Goal: Check status: Check status

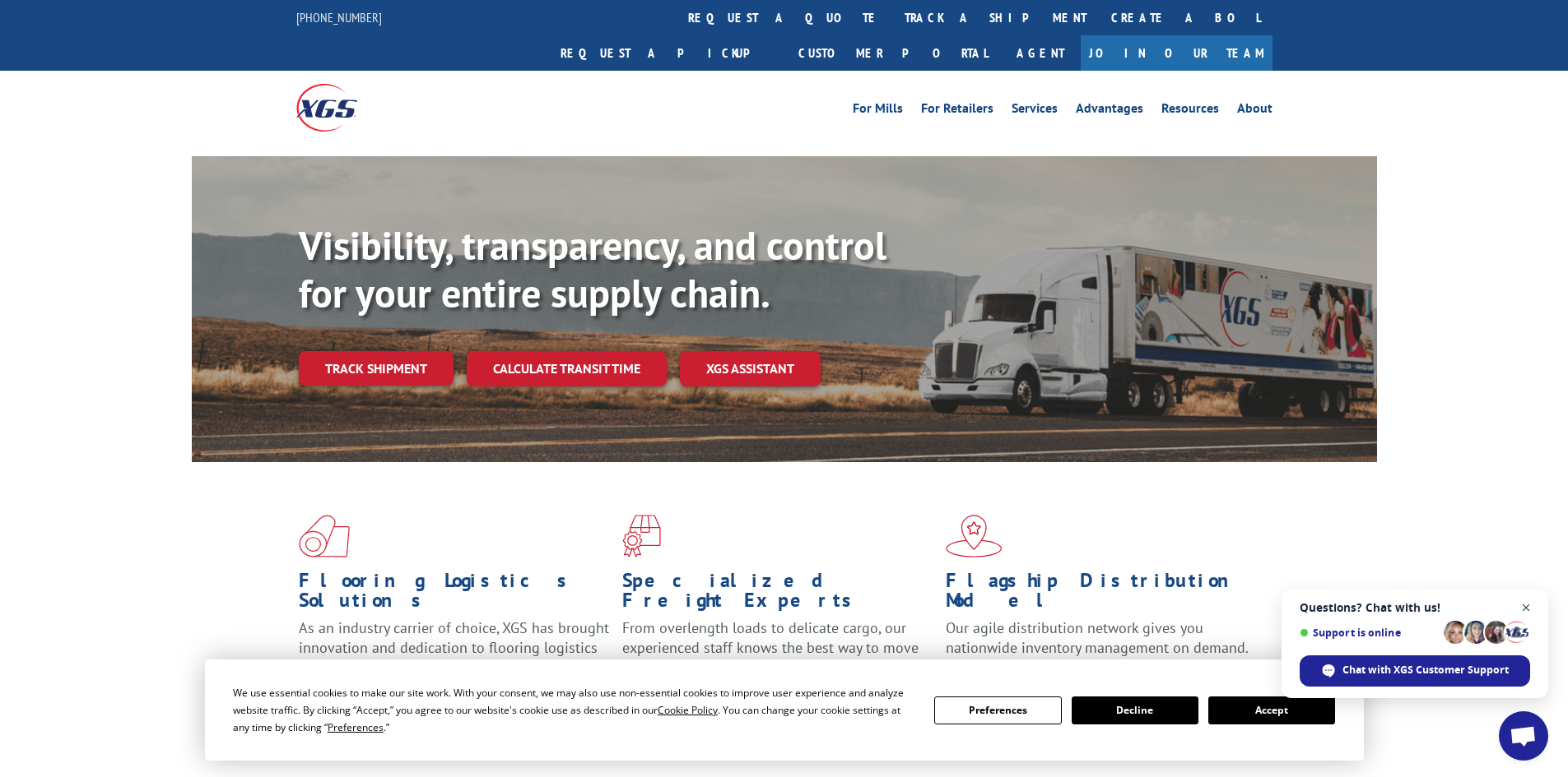
click at [1525, 610] on span "Close chat" at bounding box center [1526, 608] width 21 height 21
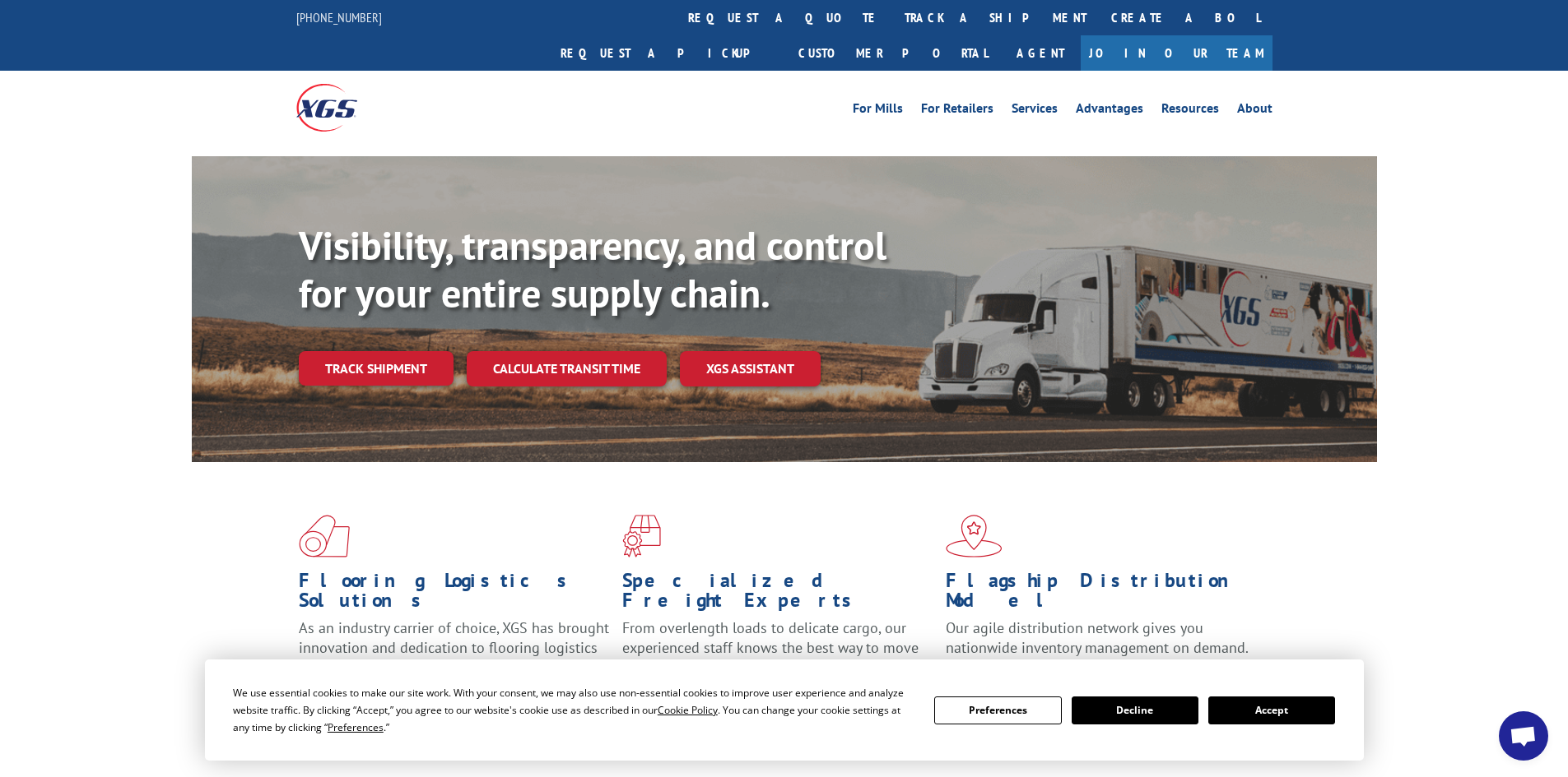
drag, startPoint x: 1242, startPoint y: 717, endPoint x: 1239, endPoint y: 705, distance: 12.4
click at [1242, 715] on button "Accept" at bounding box center [1271, 711] width 127 height 28
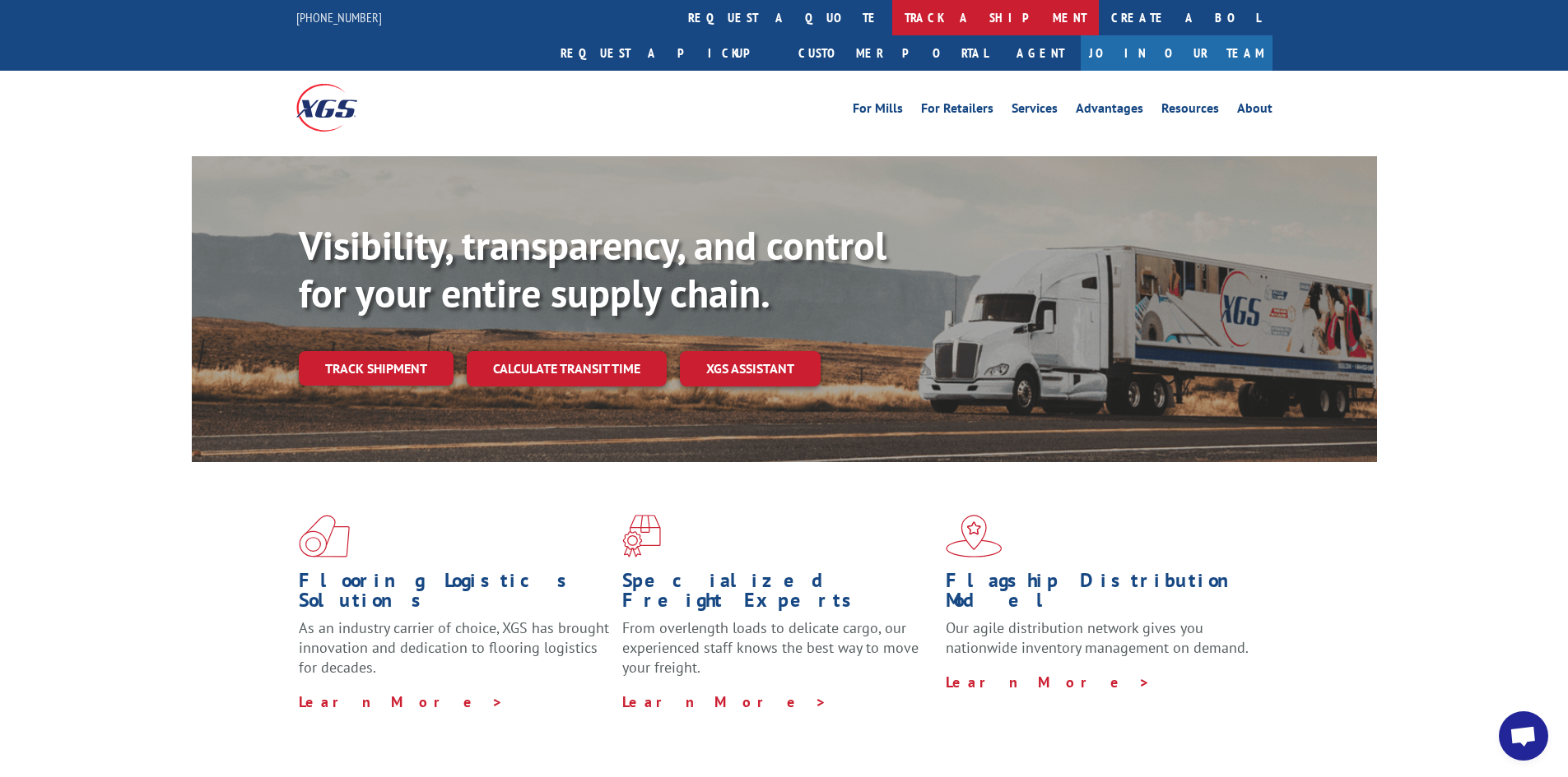
click at [892, 10] on link "track a shipment" at bounding box center [995, 17] width 207 height 35
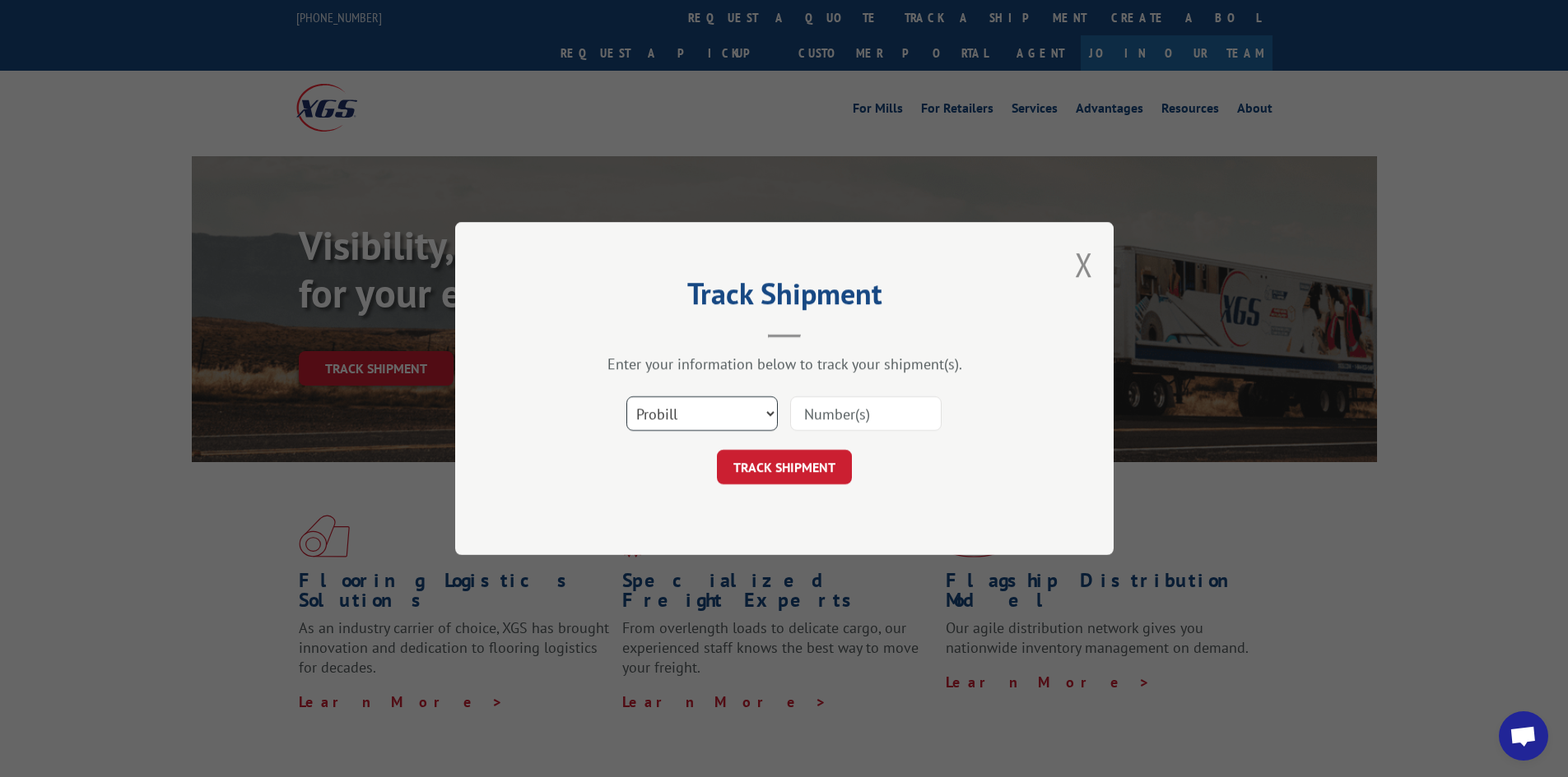
click at [752, 422] on select "Select category... Probill BOL PO" at bounding box center [702, 414] width 151 height 35
click at [626, 397] on select "Select category... Probill BOL PO" at bounding box center [702, 414] width 151 height 35
click at [821, 421] on input at bounding box center [865, 414] width 151 height 35
paste input "PU00071360"
type input "PU00071360"
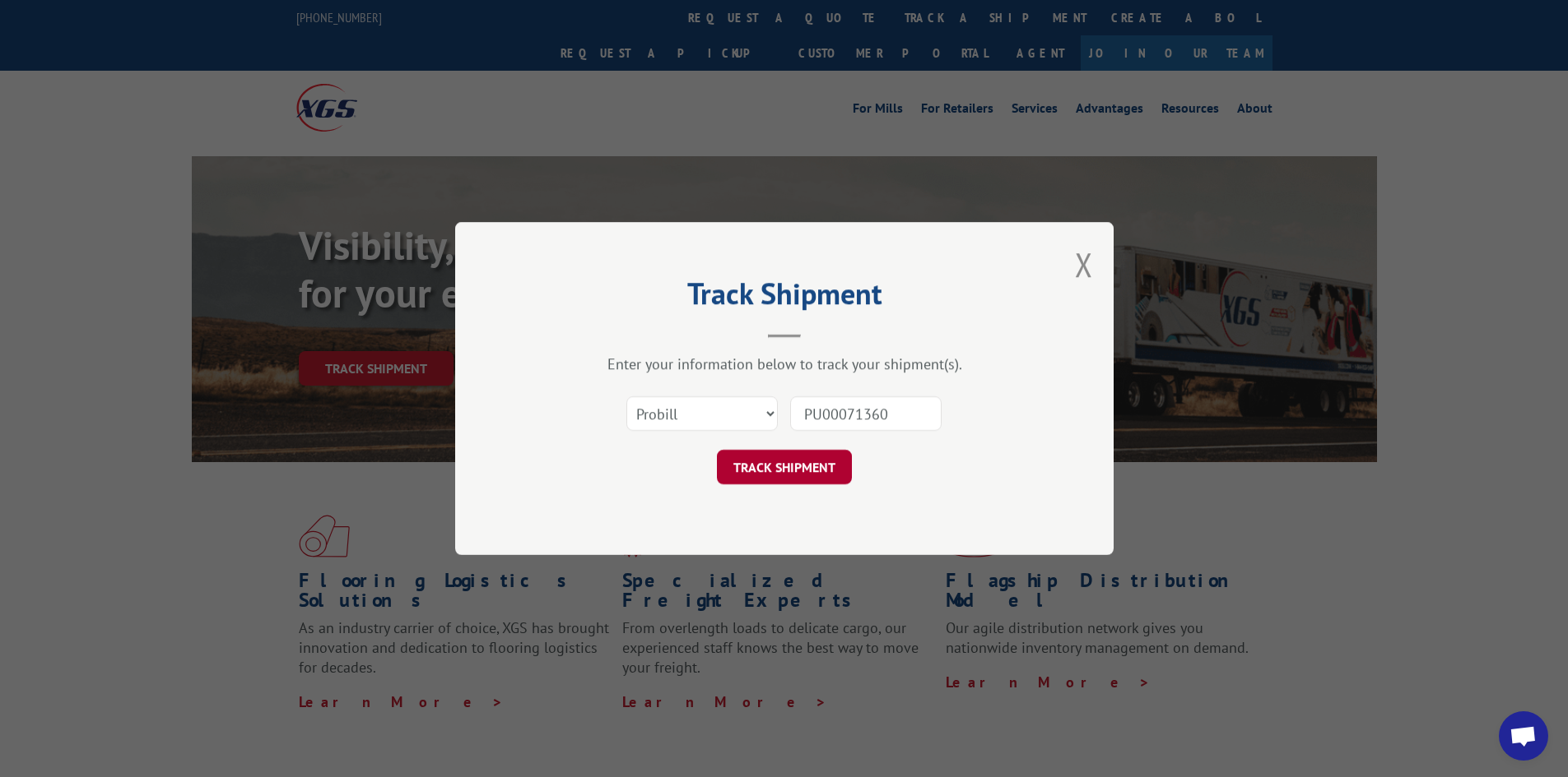
click at [809, 471] on button "TRACK SHIPMENT" at bounding box center [784, 467] width 135 height 35
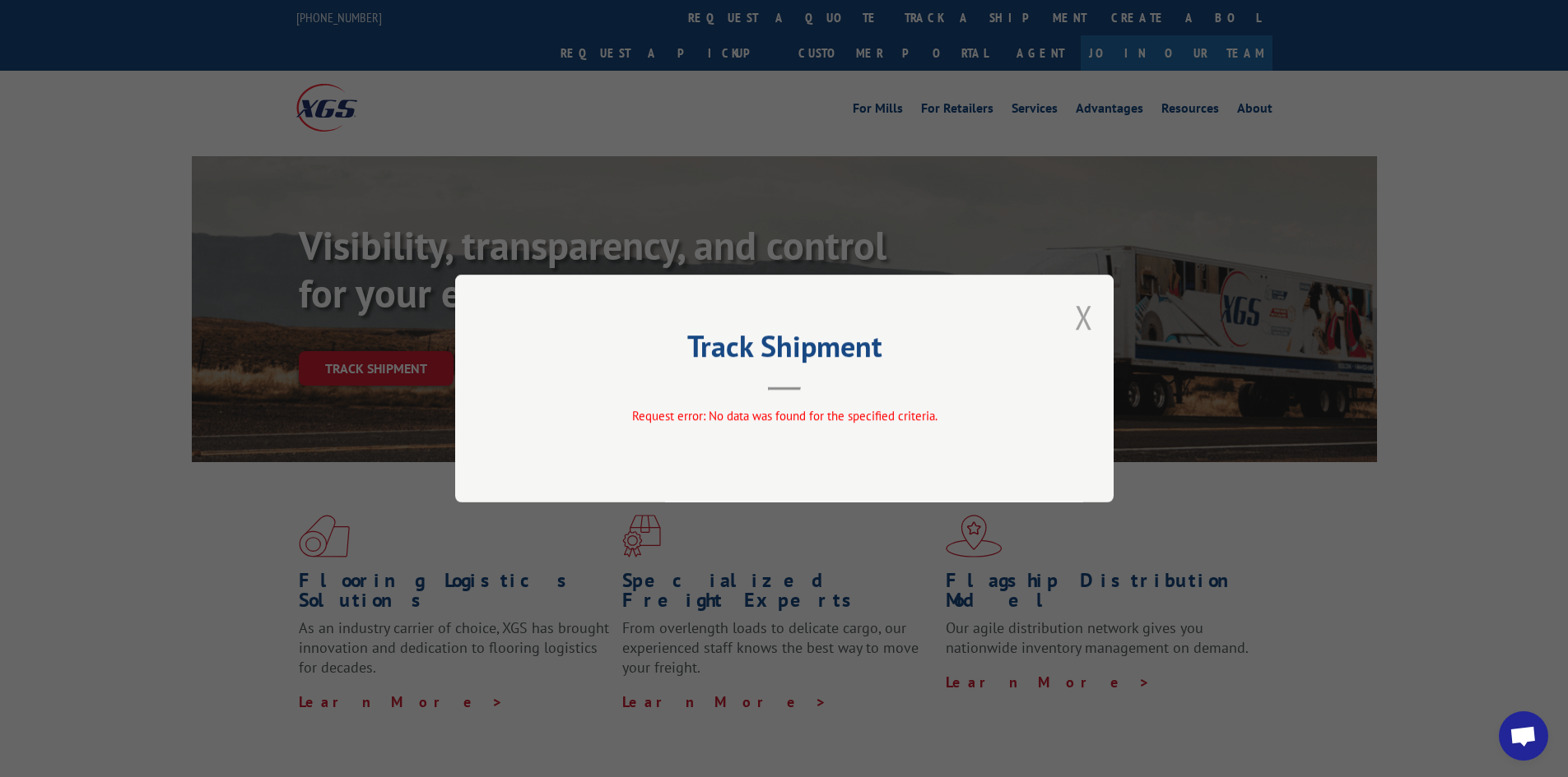
click at [1082, 329] on button "Close modal" at bounding box center [1083, 317] width 18 height 43
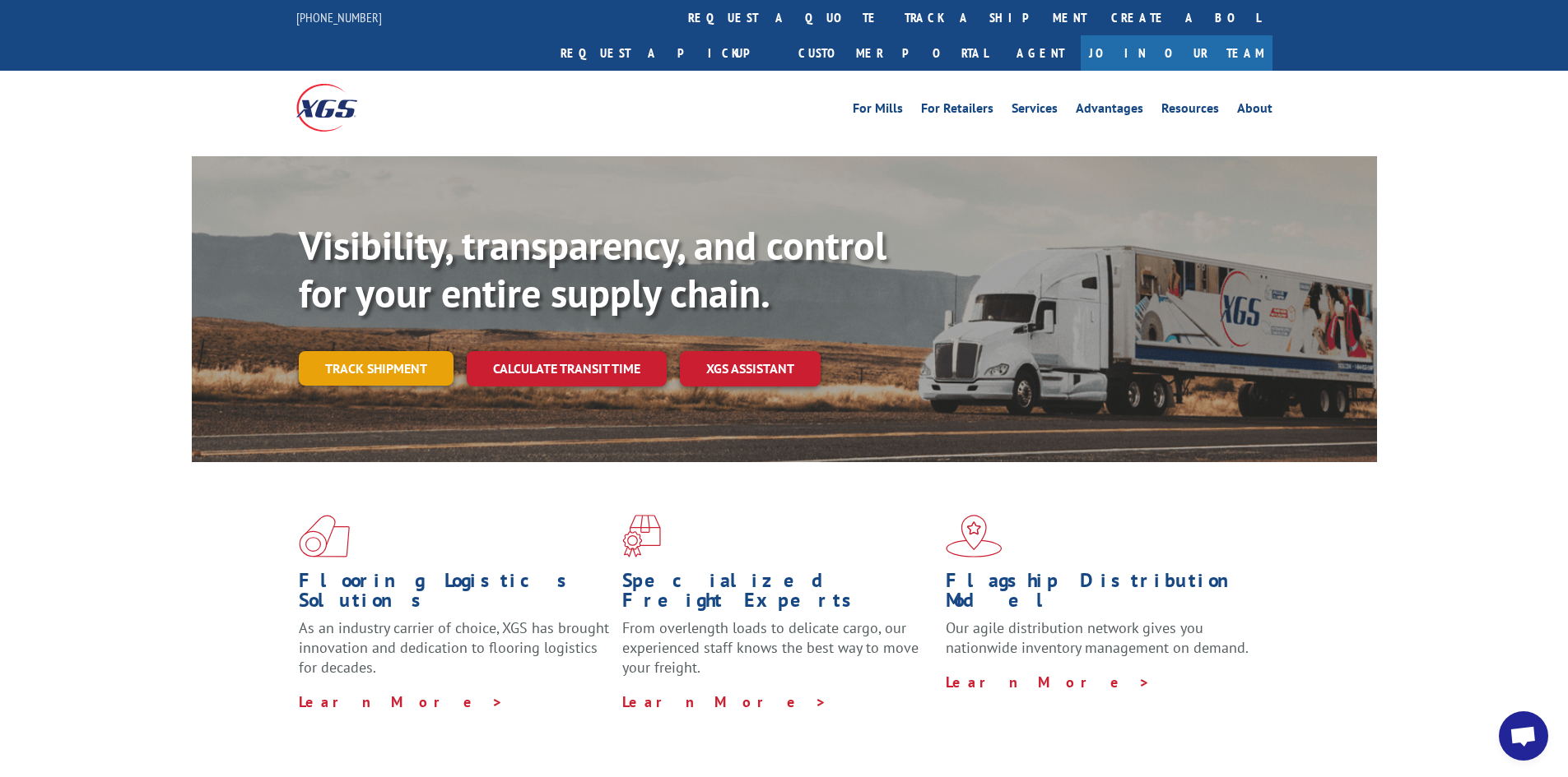
click at [410, 351] on link "Track shipment" at bounding box center [376, 368] width 155 height 35
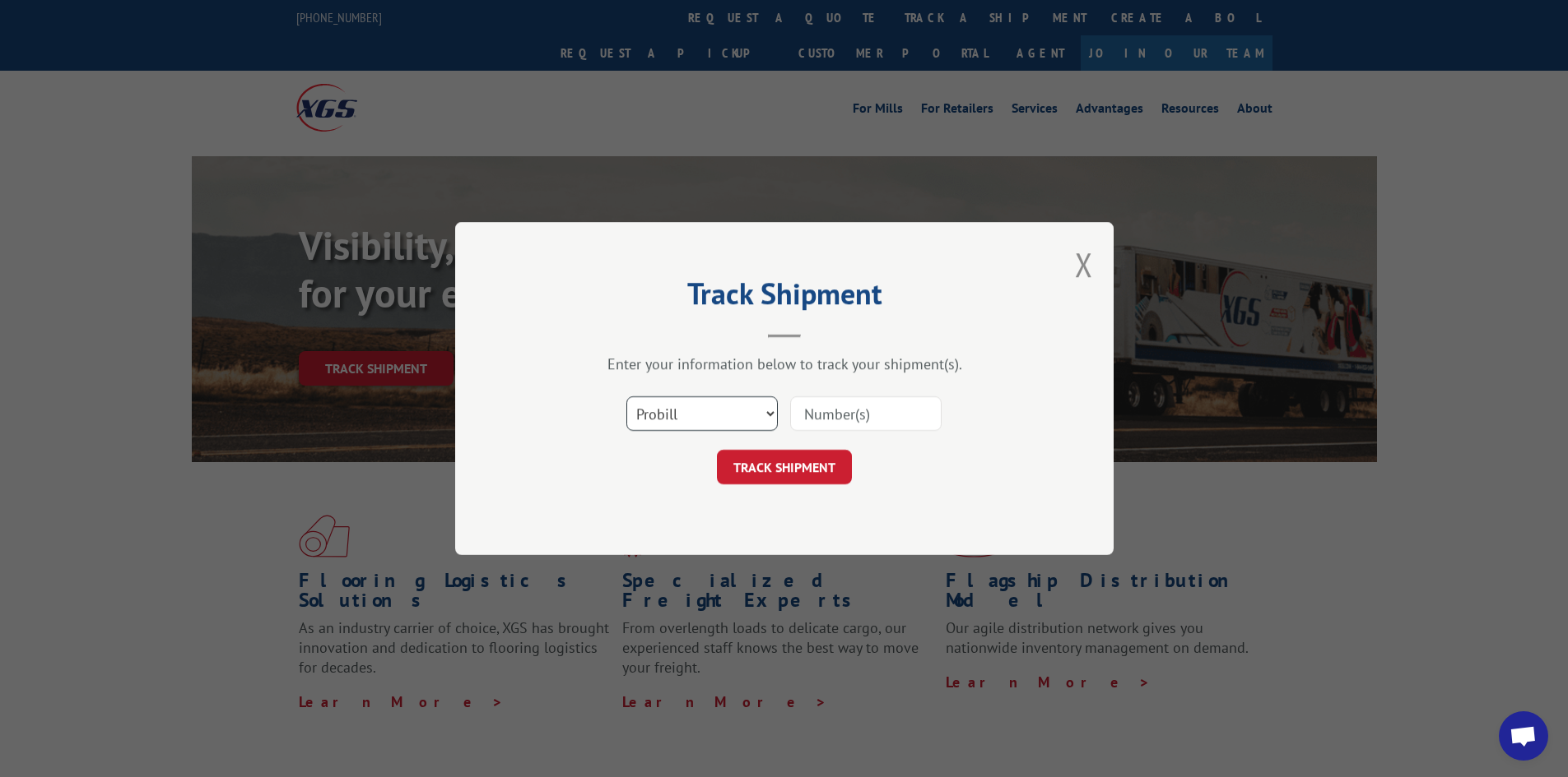
click at [757, 424] on select "Select category... Probill BOL PO" at bounding box center [702, 414] width 151 height 35
select select "po"
click at [626, 397] on select "Select category... Probill BOL PO" at bounding box center [702, 414] width 151 height 35
click at [821, 406] on input at bounding box center [865, 414] width 151 height 35
paste input "PU00071360"
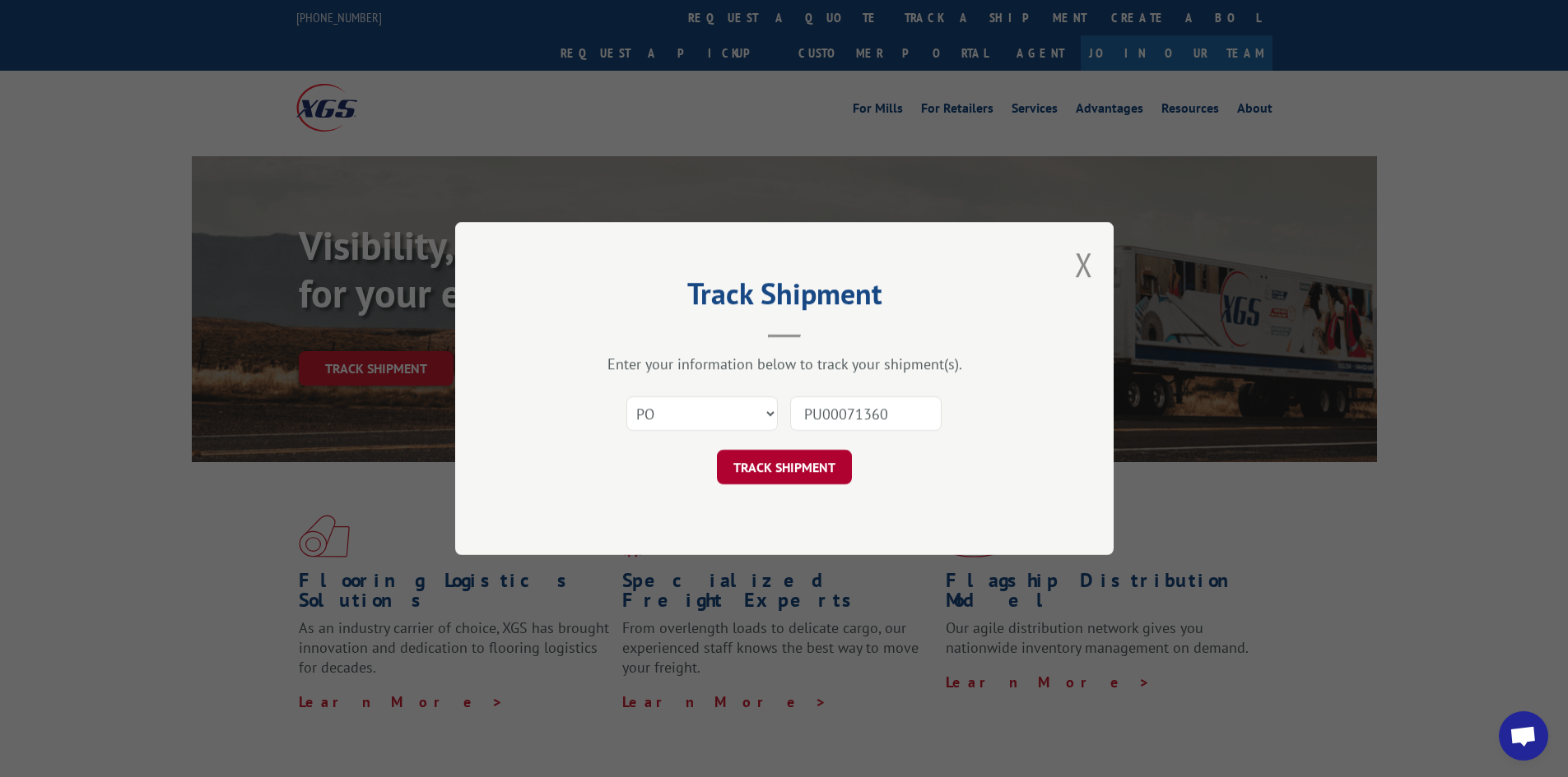
type input "PU00071360"
click at [840, 471] on button "TRACK SHIPMENT" at bounding box center [784, 467] width 135 height 35
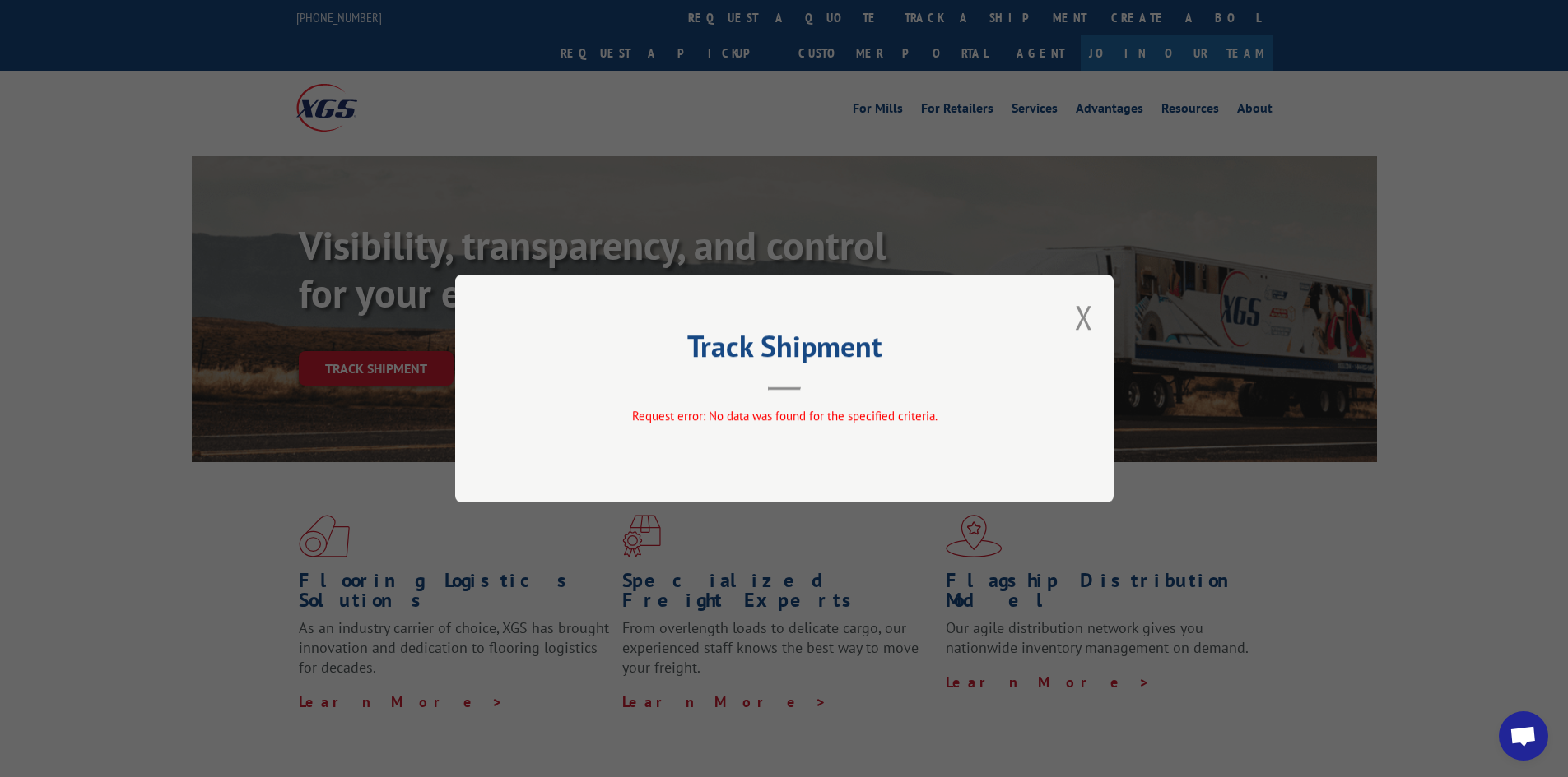
drag, startPoint x: 1082, startPoint y: 326, endPoint x: 1022, endPoint y: 335, distance: 60.7
click at [1079, 326] on button "Close modal" at bounding box center [1083, 317] width 18 height 43
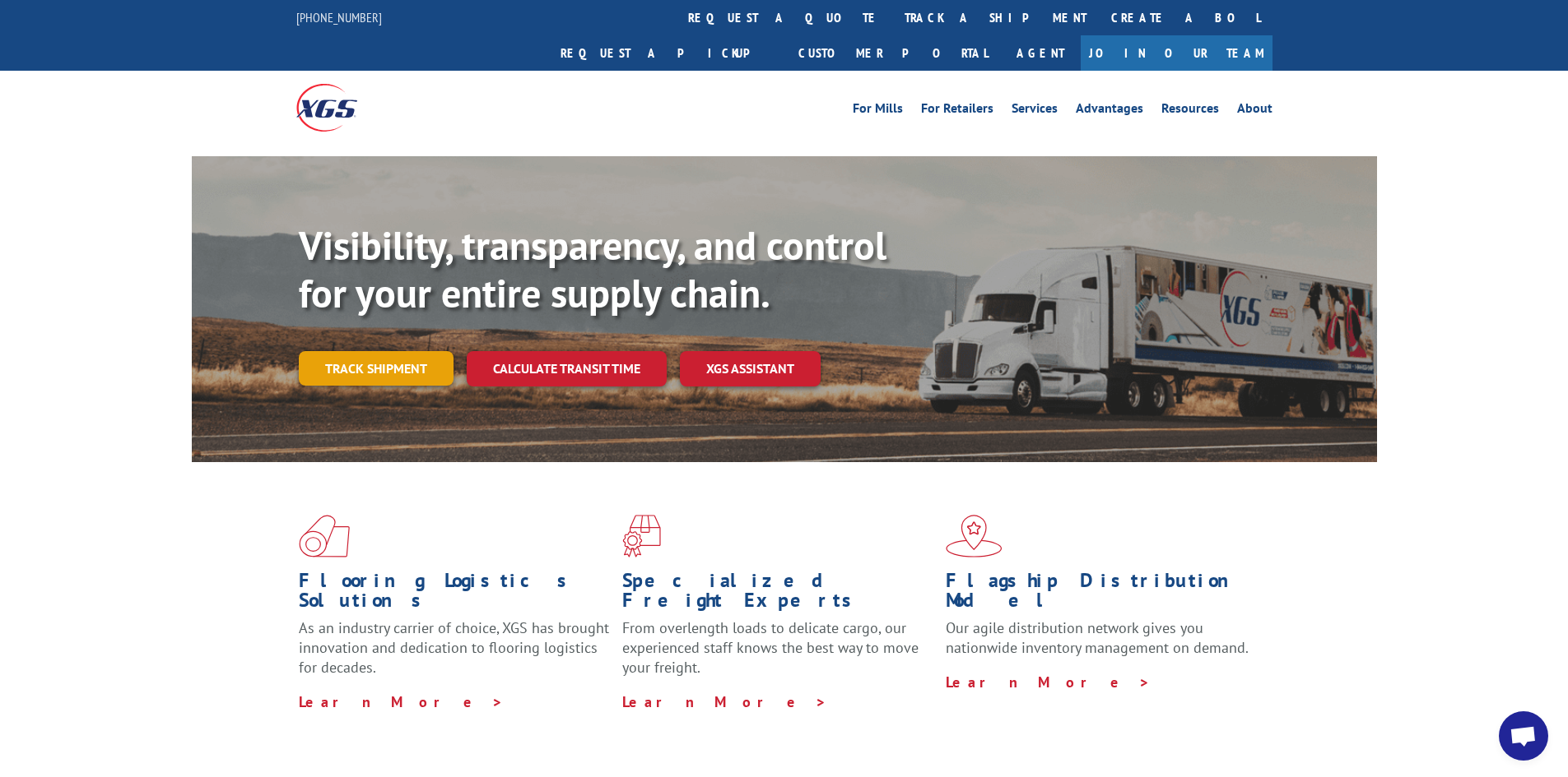
click at [378, 351] on link "Track shipment" at bounding box center [376, 368] width 155 height 35
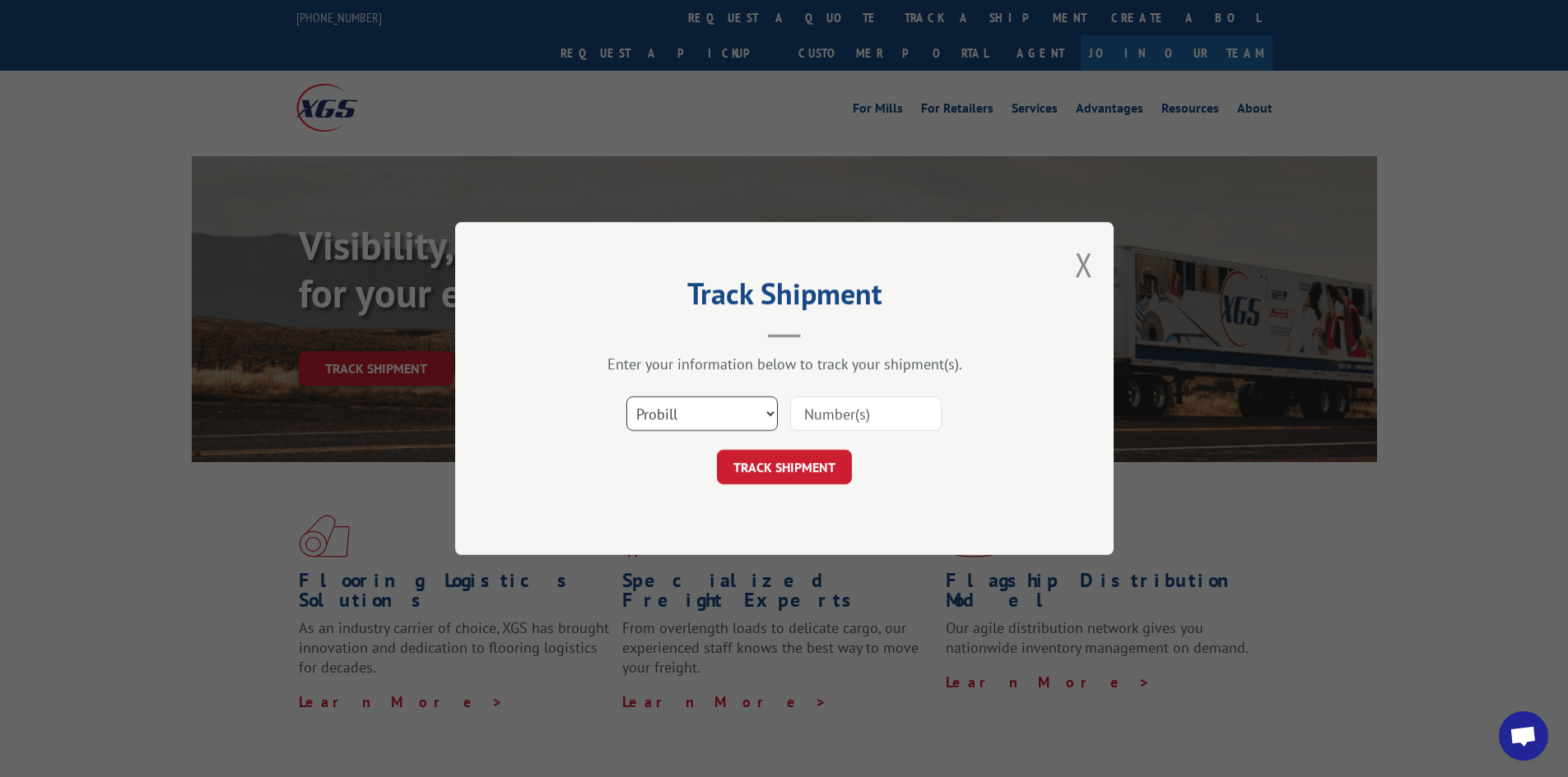
click at [758, 414] on select "Select category... Probill BOL PO" at bounding box center [702, 414] width 151 height 35
click at [813, 425] on input at bounding box center [865, 414] width 151 height 35
click at [822, 418] on input "PU00071360" at bounding box center [865, 414] width 151 height 35
type input "00071360"
click button "TRACK SHIPMENT" at bounding box center [784, 467] width 135 height 35
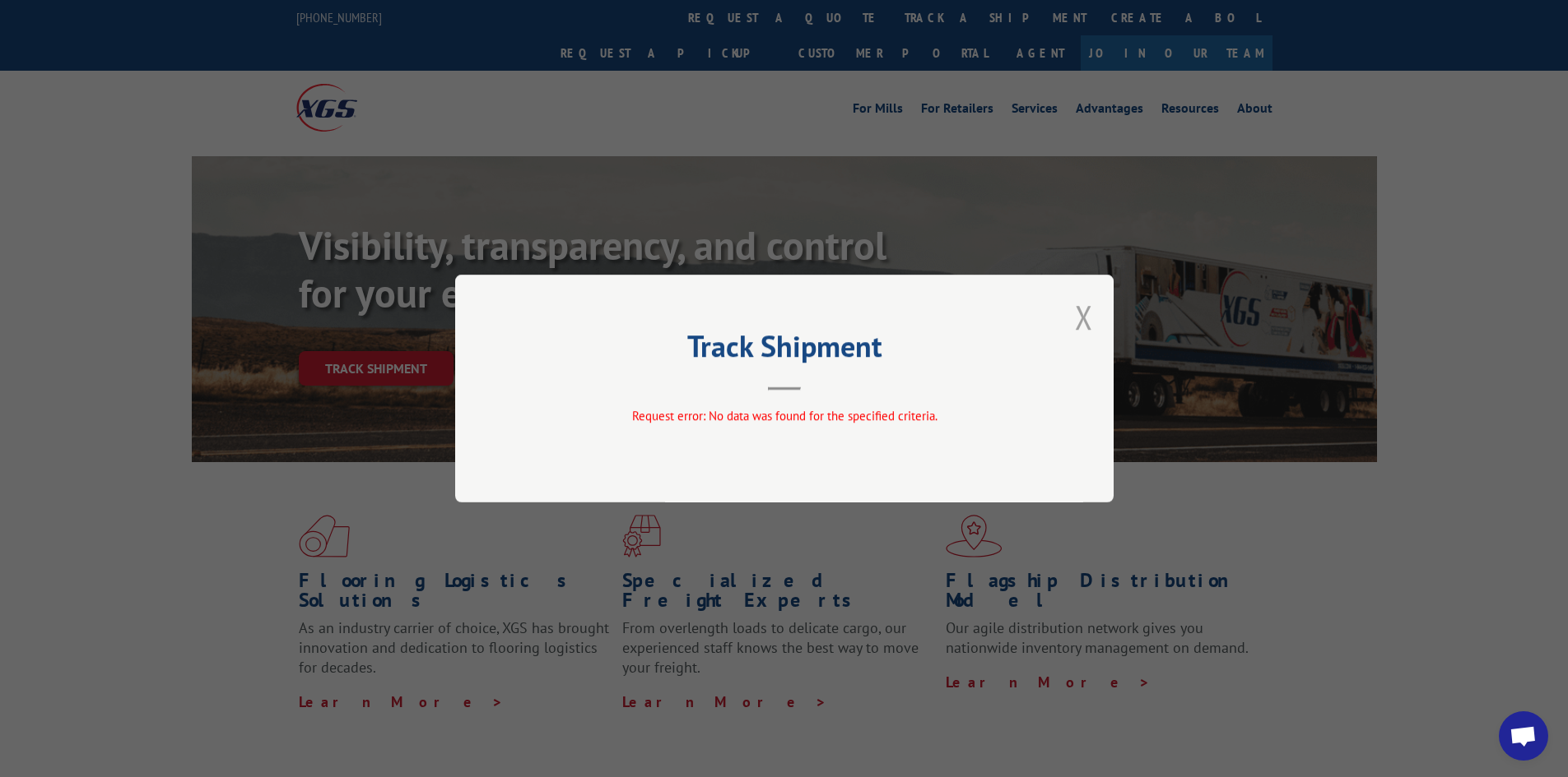
click at [1085, 320] on button "Close modal" at bounding box center [1083, 317] width 18 height 43
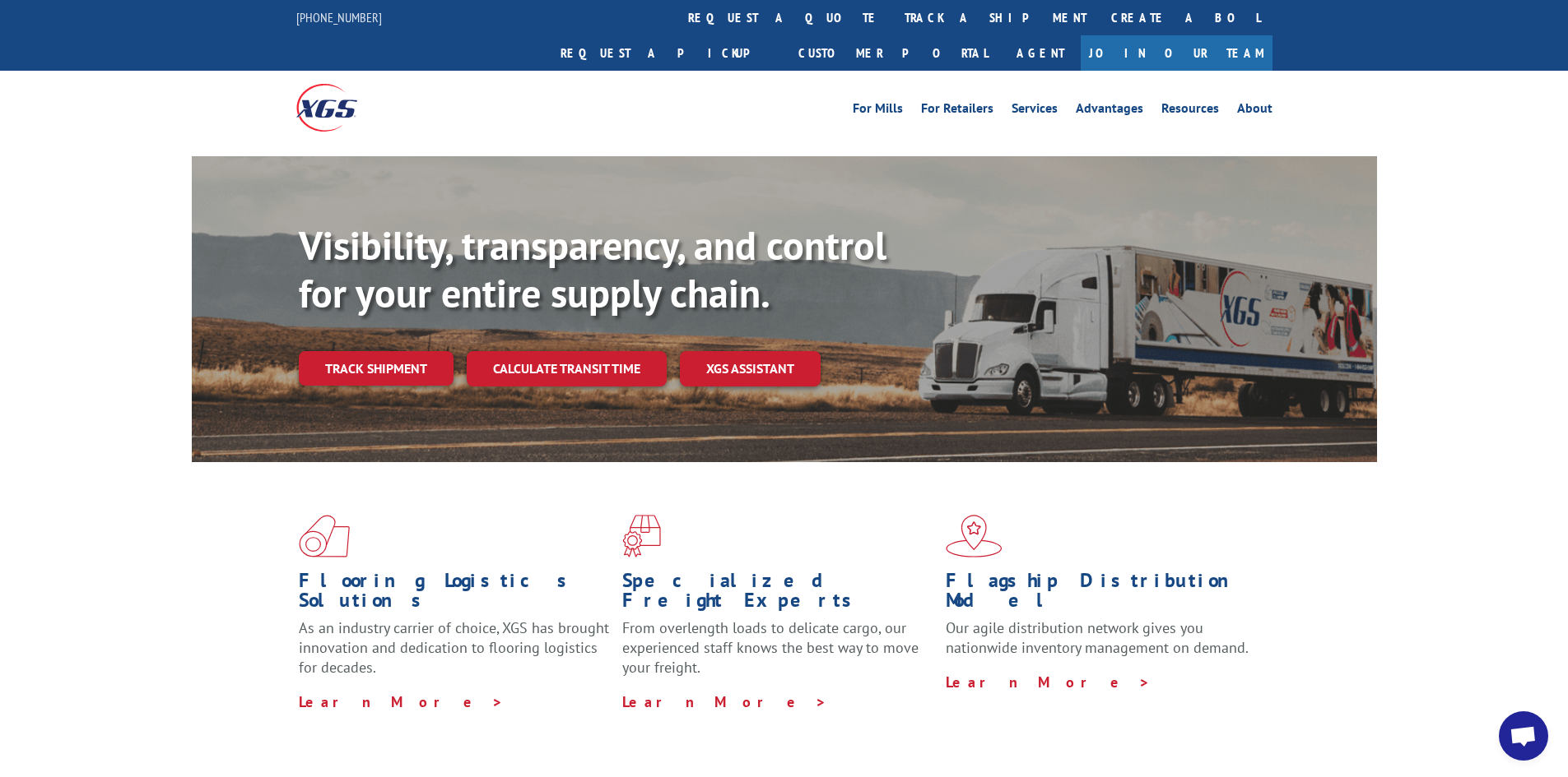
click at [437, 351] on link "Track shipment" at bounding box center [376, 368] width 155 height 35
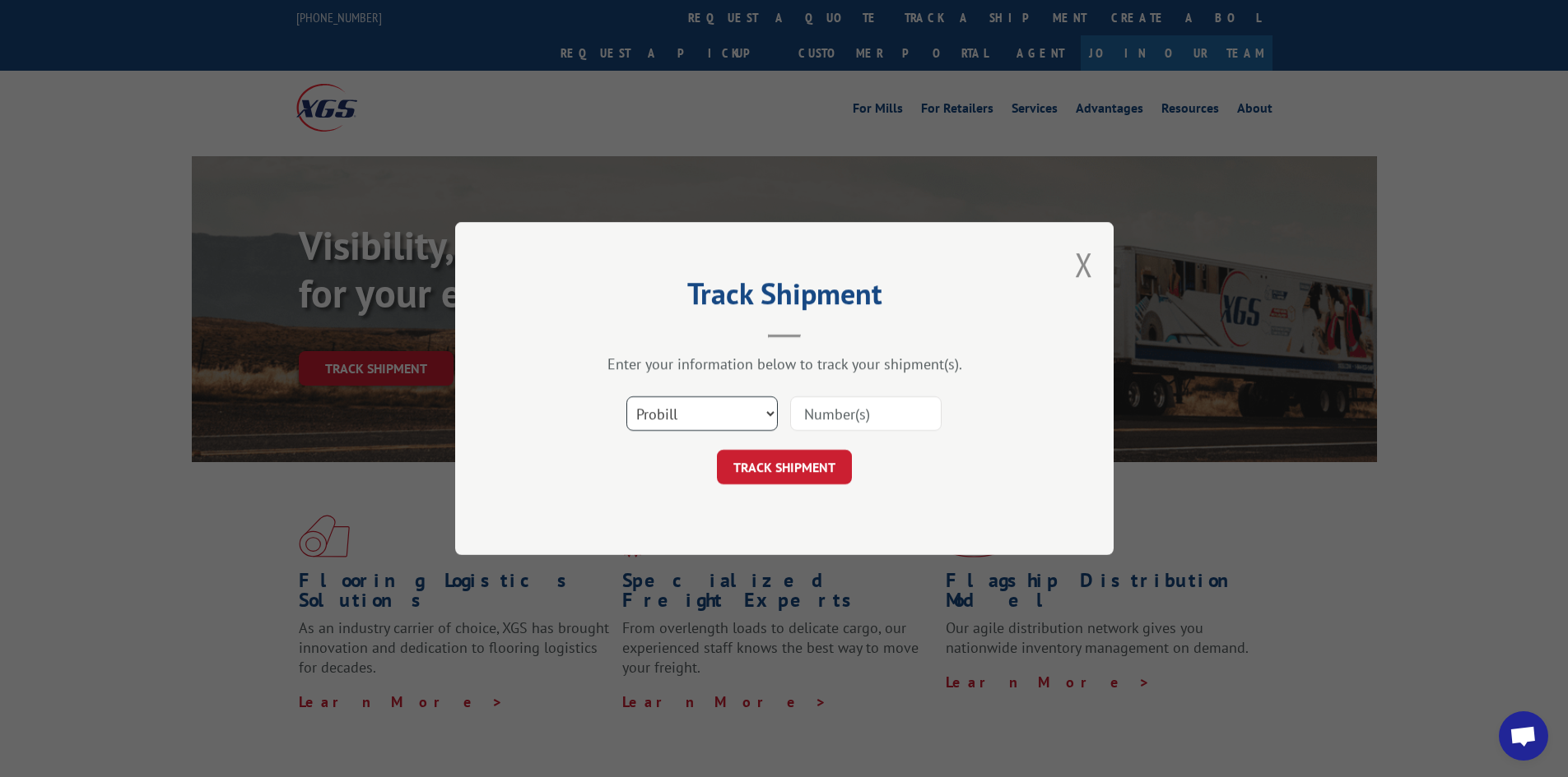
click at [749, 412] on select "Select category... Probill BOL PO" at bounding box center [702, 414] width 151 height 35
select select "bol"
click at [626, 397] on select "Select category... Probill BOL PO" at bounding box center [702, 414] width 151 height 35
click at [859, 414] on input at bounding box center [865, 414] width 151 height 35
drag, startPoint x: 859, startPoint y: 414, endPoint x: 828, endPoint y: 425, distance: 32.9
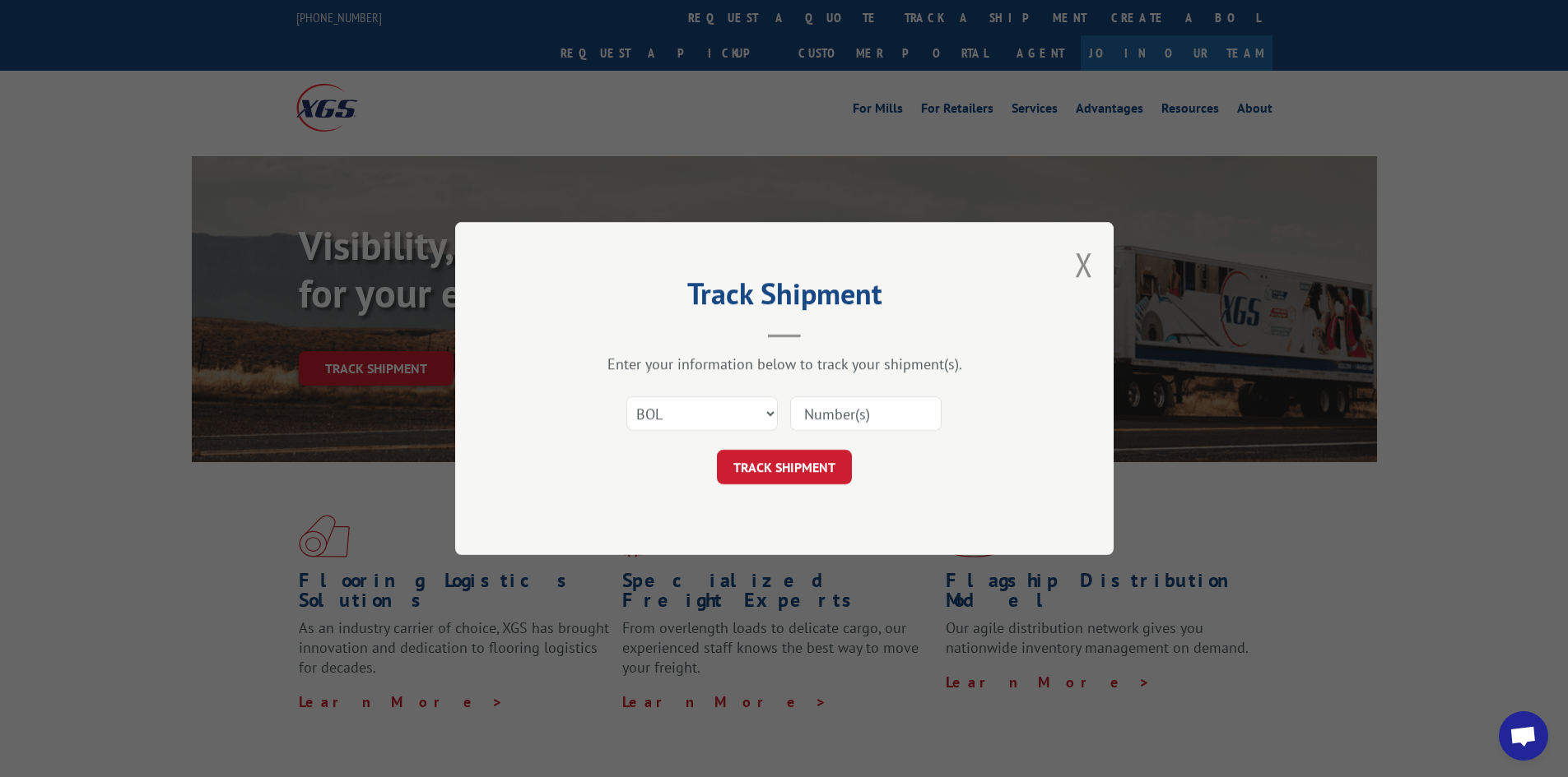
click at [828, 425] on input at bounding box center [865, 414] width 151 height 35
type input "00071360"
click at [808, 481] on button "TRACK SHIPMENT" at bounding box center [784, 467] width 135 height 35
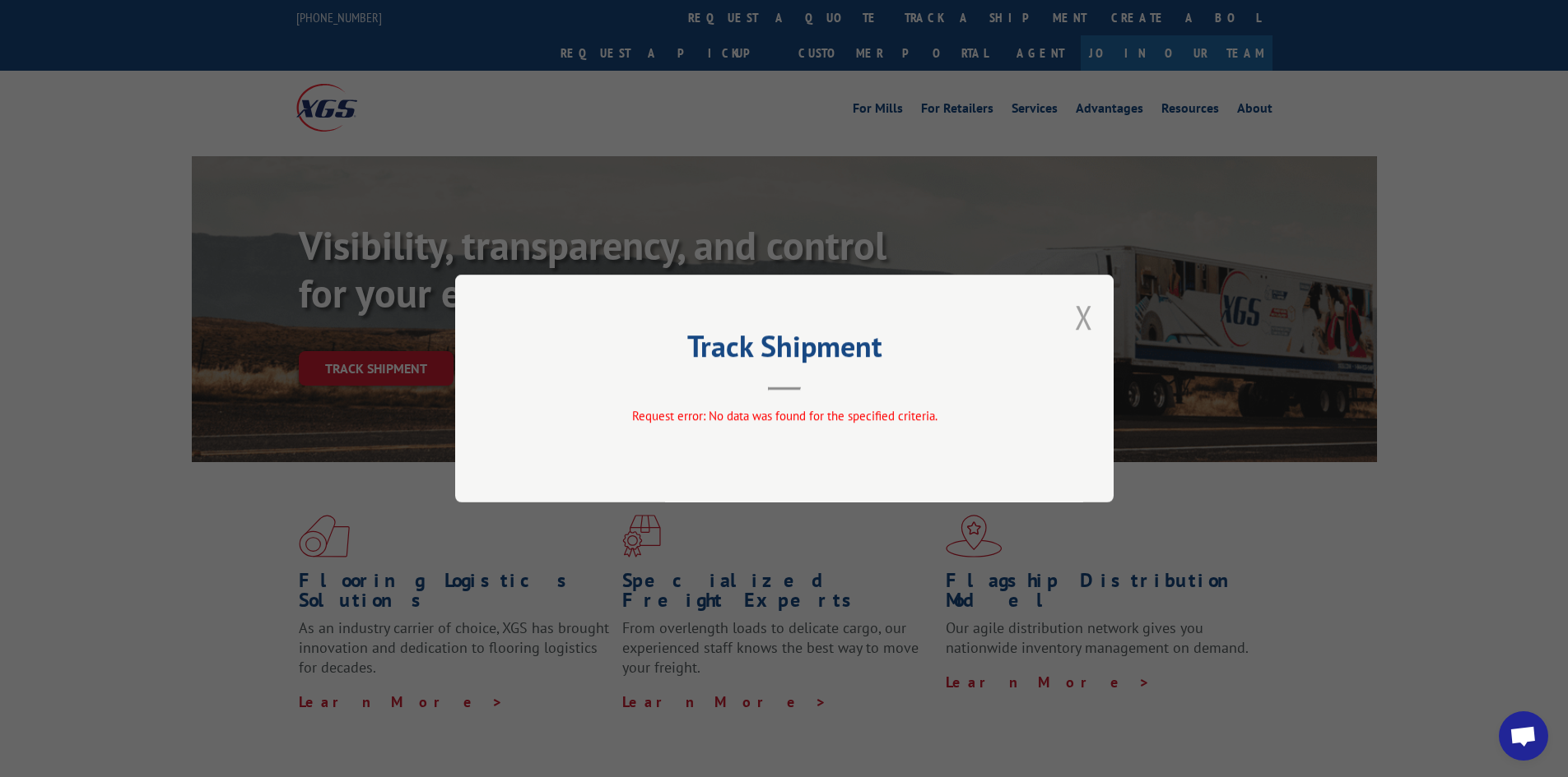
drag, startPoint x: 1093, startPoint y: 325, endPoint x: 1075, endPoint y: 332, distance: 19.3
click at [1088, 328] on div "Track Shipment Request error: No data was found for the specified criteria." at bounding box center [784, 388] width 658 height 228
click at [1081, 333] on button "Close modal" at bounding box center [1083, 317] width 18 height 43
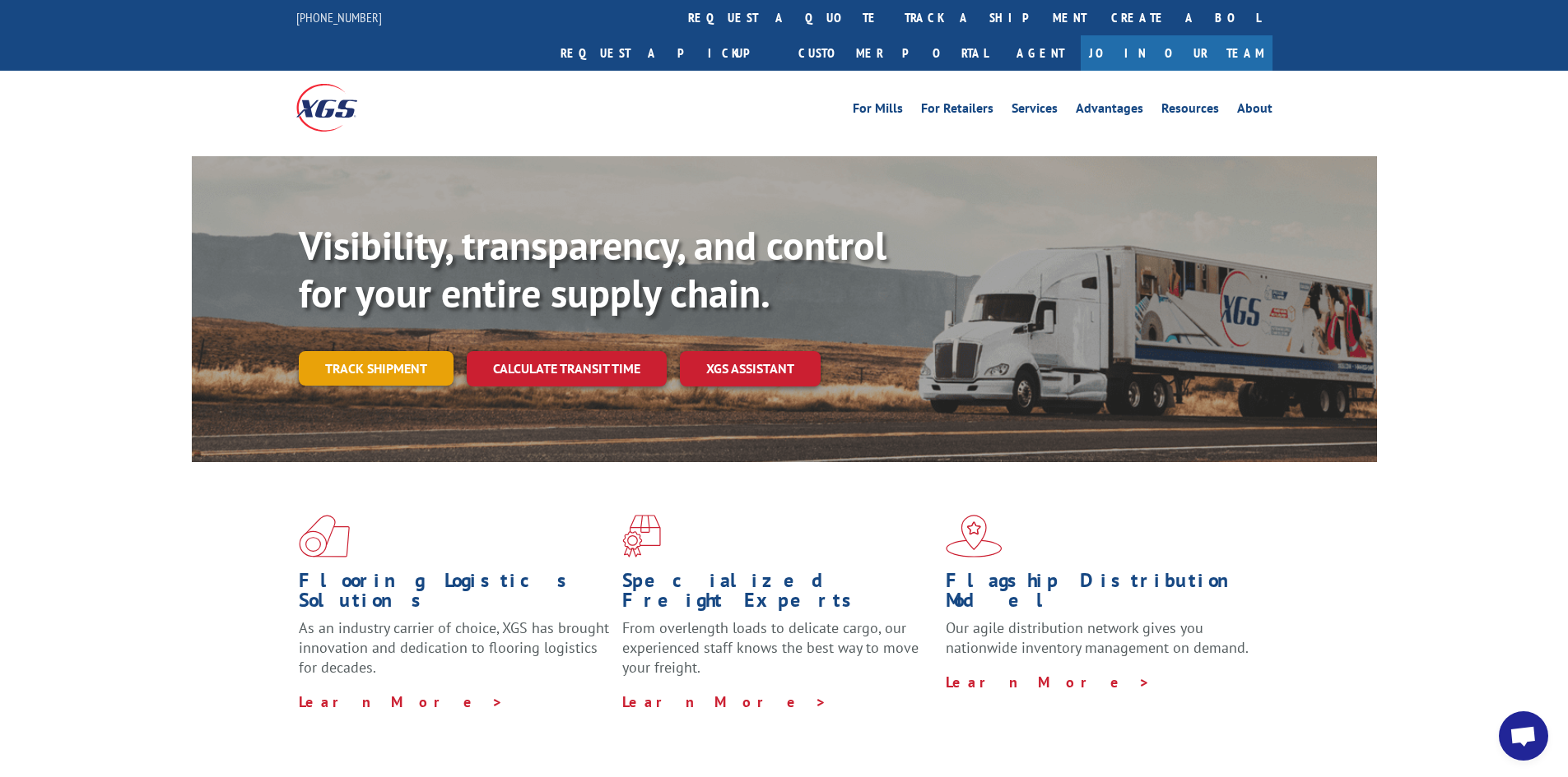
drag, startPoint x: 381, startPoint y: 355, endPoint x: 377, endPoint y: 329, distance: 26.3
click at [381, 354] on div "Visibility, transparency, and control for your entire supply chain. Track shipm…" at bounding box center [837, 336] width 1078 height 229
click at [377, 351] on link "Track shipment" at bounding box center [376, 368] width 155 height 35
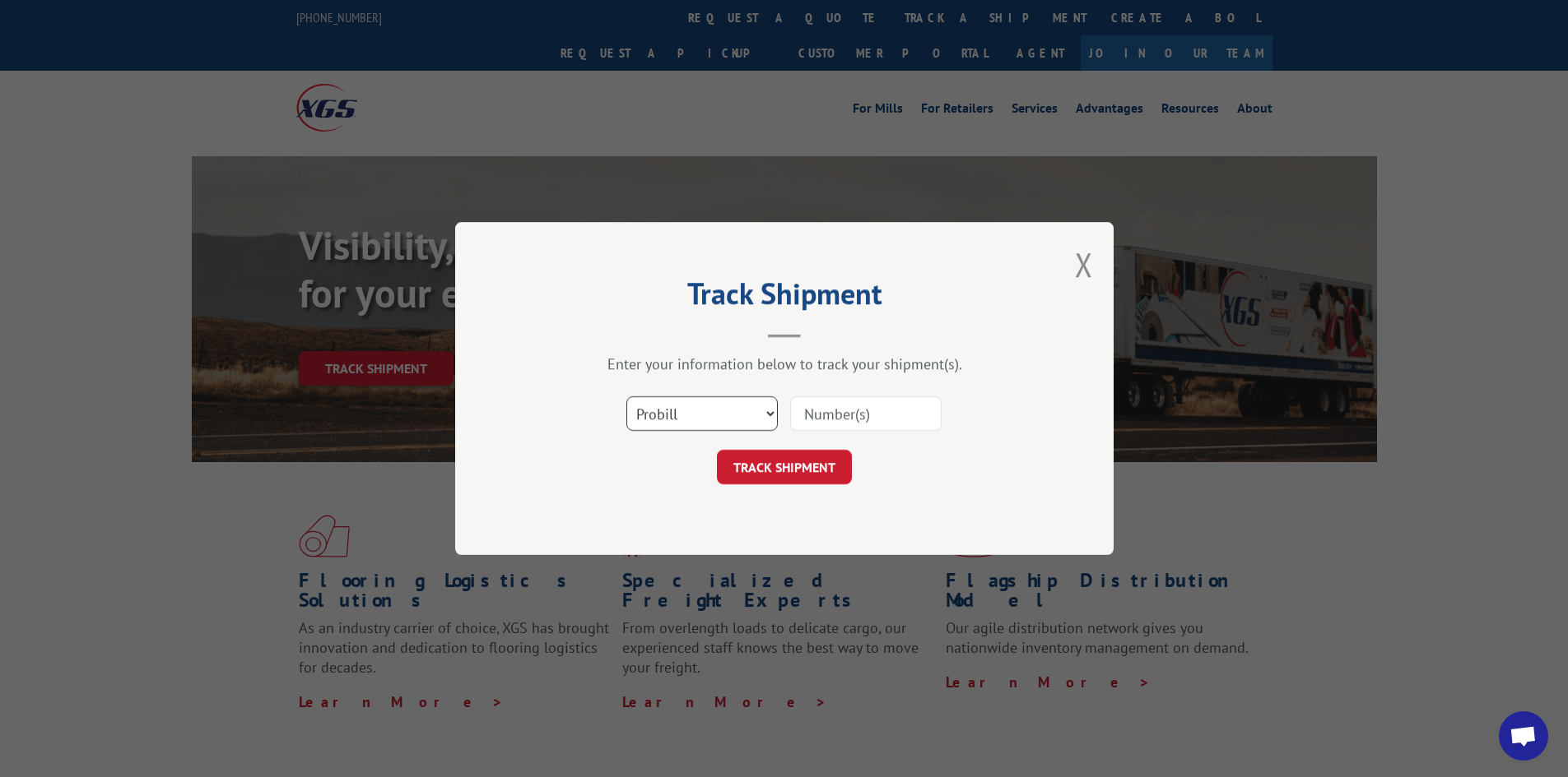
click at [673, 397] on select "Select category... Probill BOL PO" at bounding box center [702, 414] width 151 height 35
select select "po"
click at [626, 397] on select "Select category... Probill BOL PO" at bounding box center [702, 414] width 151 height 35
click at [856, 399] on input at bounding box center [865, 414] width 151 height 35
type input "00071360"
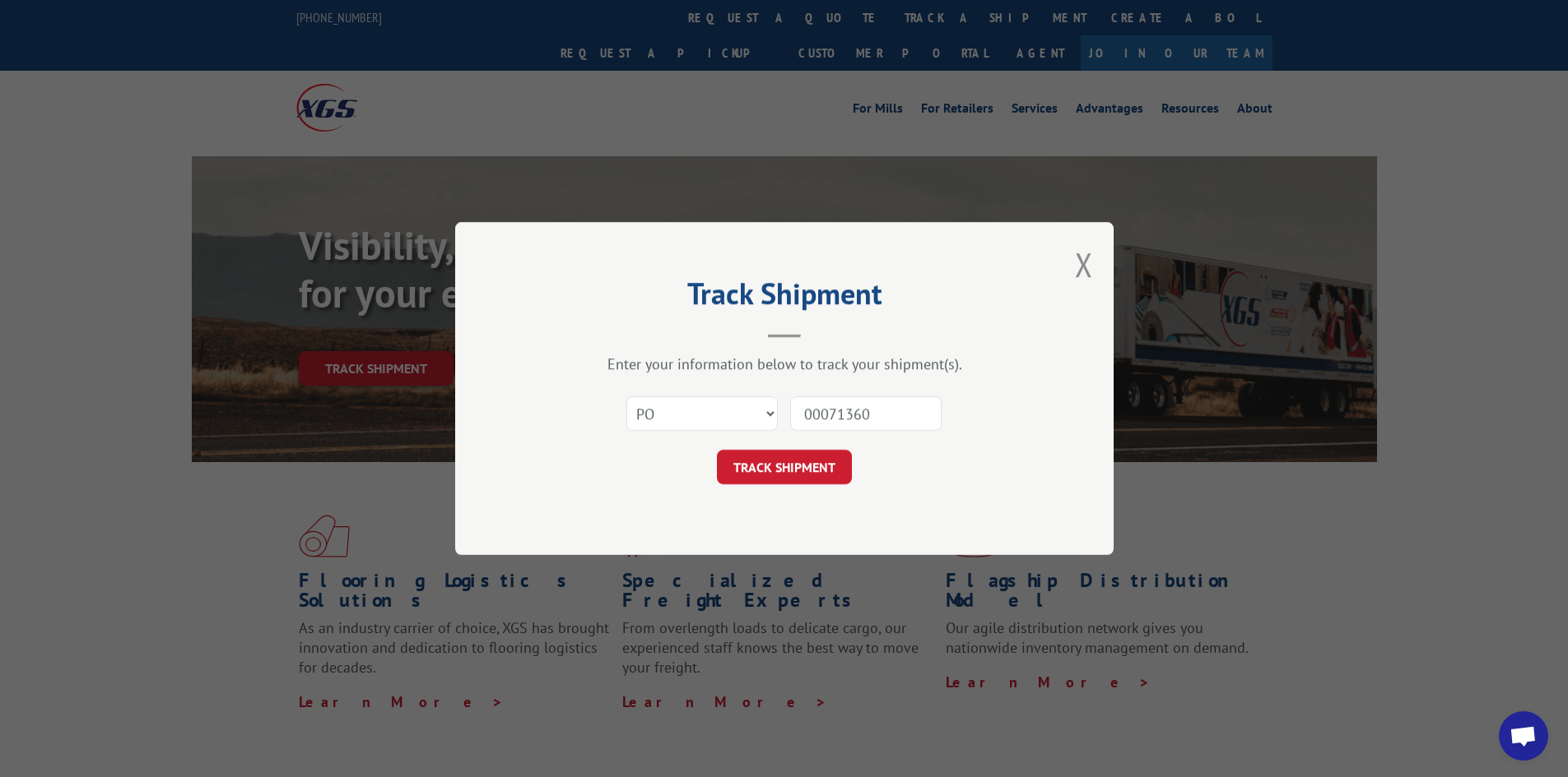
click at [825, 488] on div "Track Shipment Enter your information below to track your shipment(s). Select c…" at bounding box center [784, 388] width 658 height 333
click at [822, 473] on button "TRACK SHIPMENT" at bounding box center [784, 467] width 135 height 35
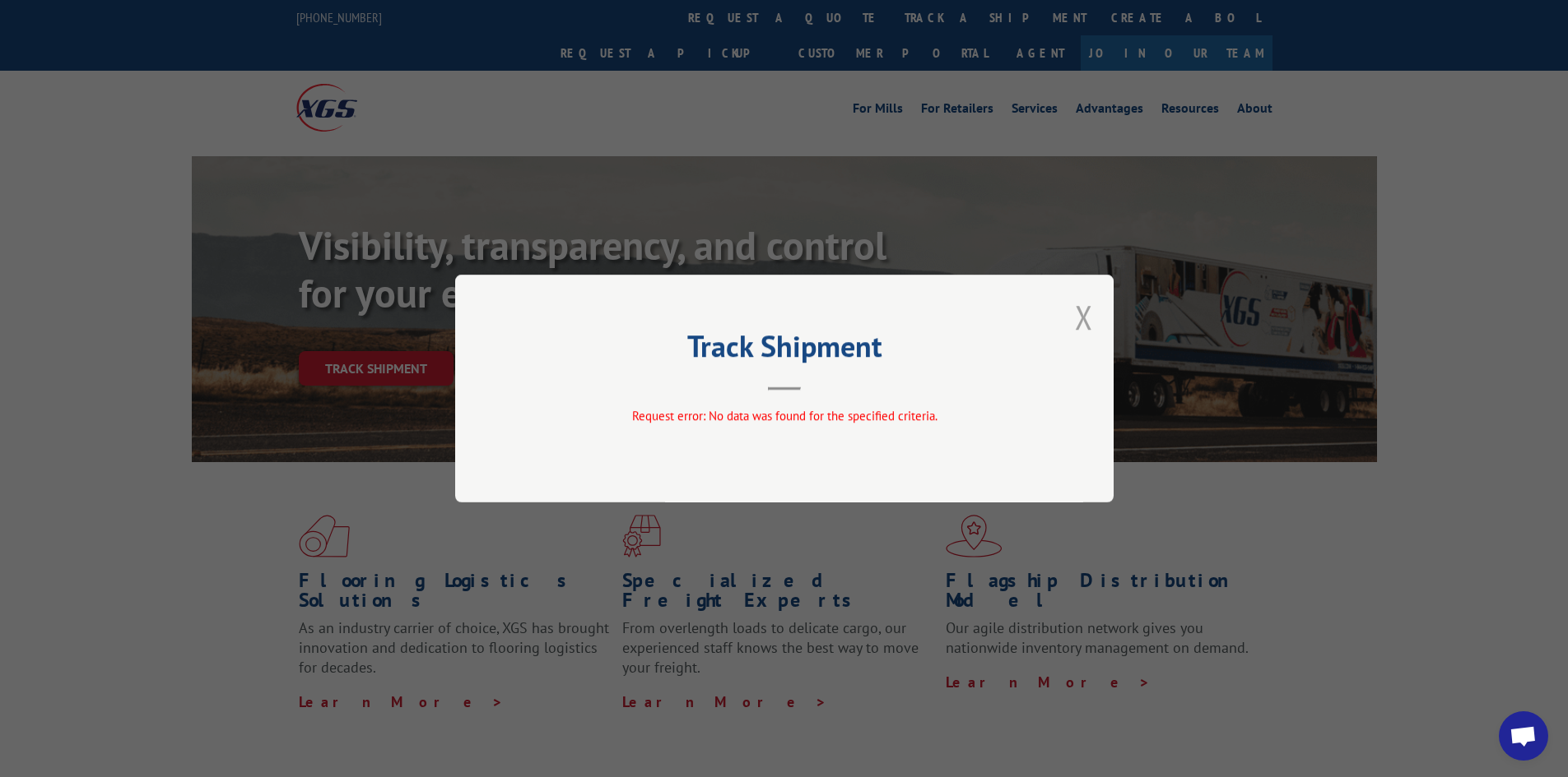
click at [1082, 321] on button "Close modal" at bounding box center [1083, 317] width 18 height 43
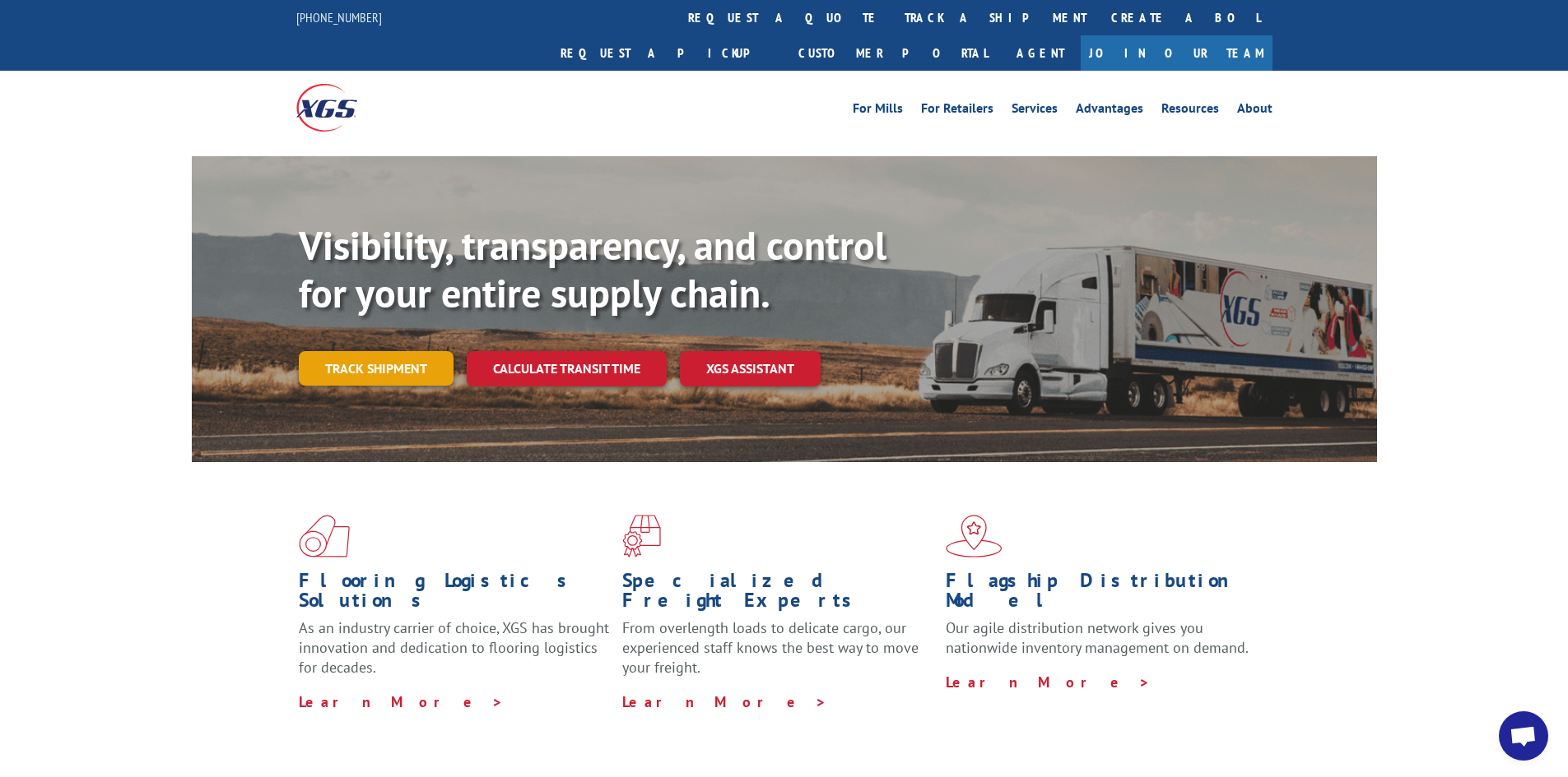
click at [391, 351] on link "Track shipment" at bounding box center [376, 368] width 155 height 35
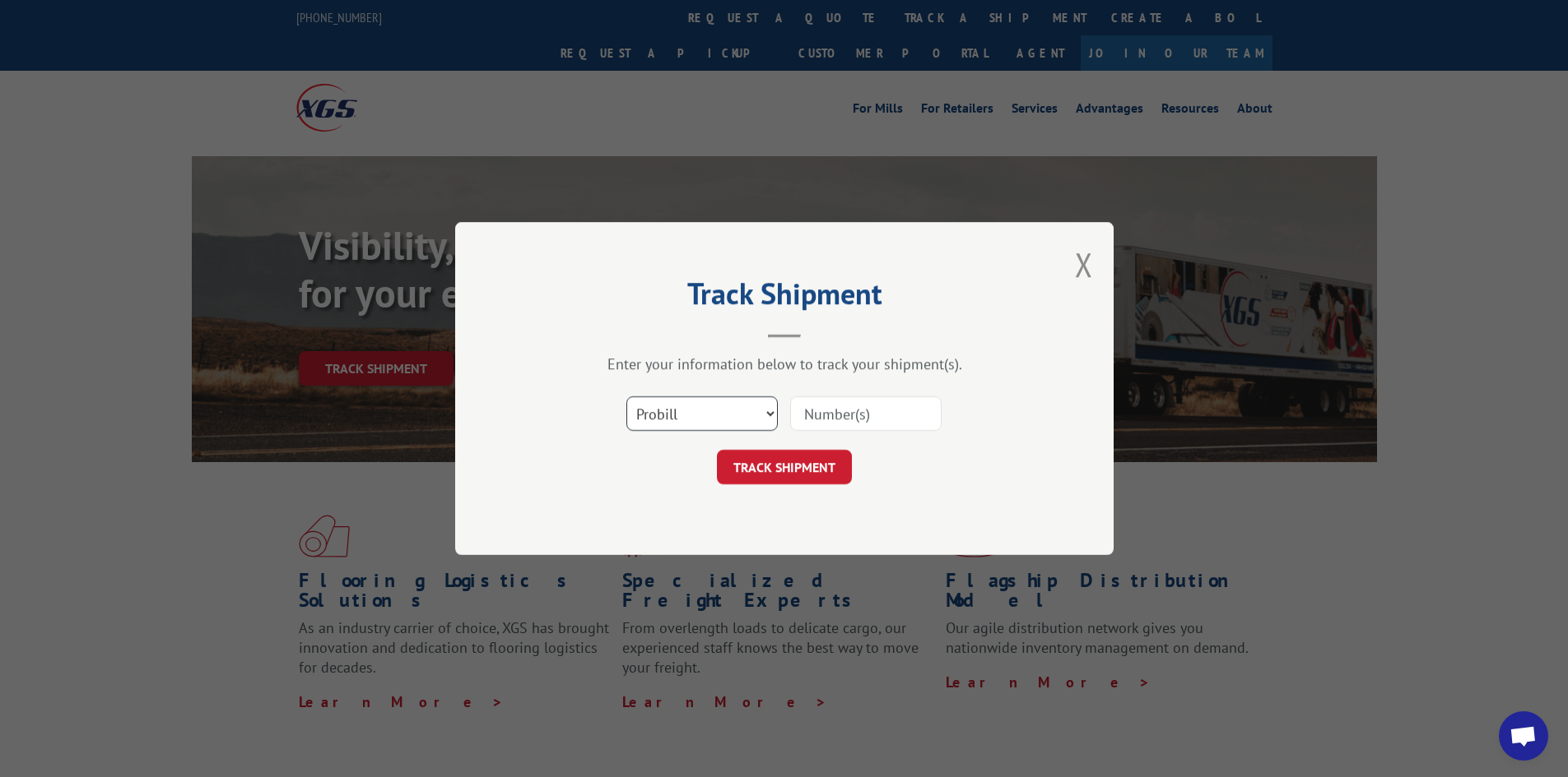
click at [767, 419] on select "Select category... Probill BOL PO" at bounding box center [702, 414] width 151 height 35
select select "po"
click at [626, 397] on select "Select category... Probill BOL PO" at bounding box center [702, 414] width 151 height 35
click at [828, 415] on input at bounding box center [865, 414] width 151 height 35
type input "PU00071360"
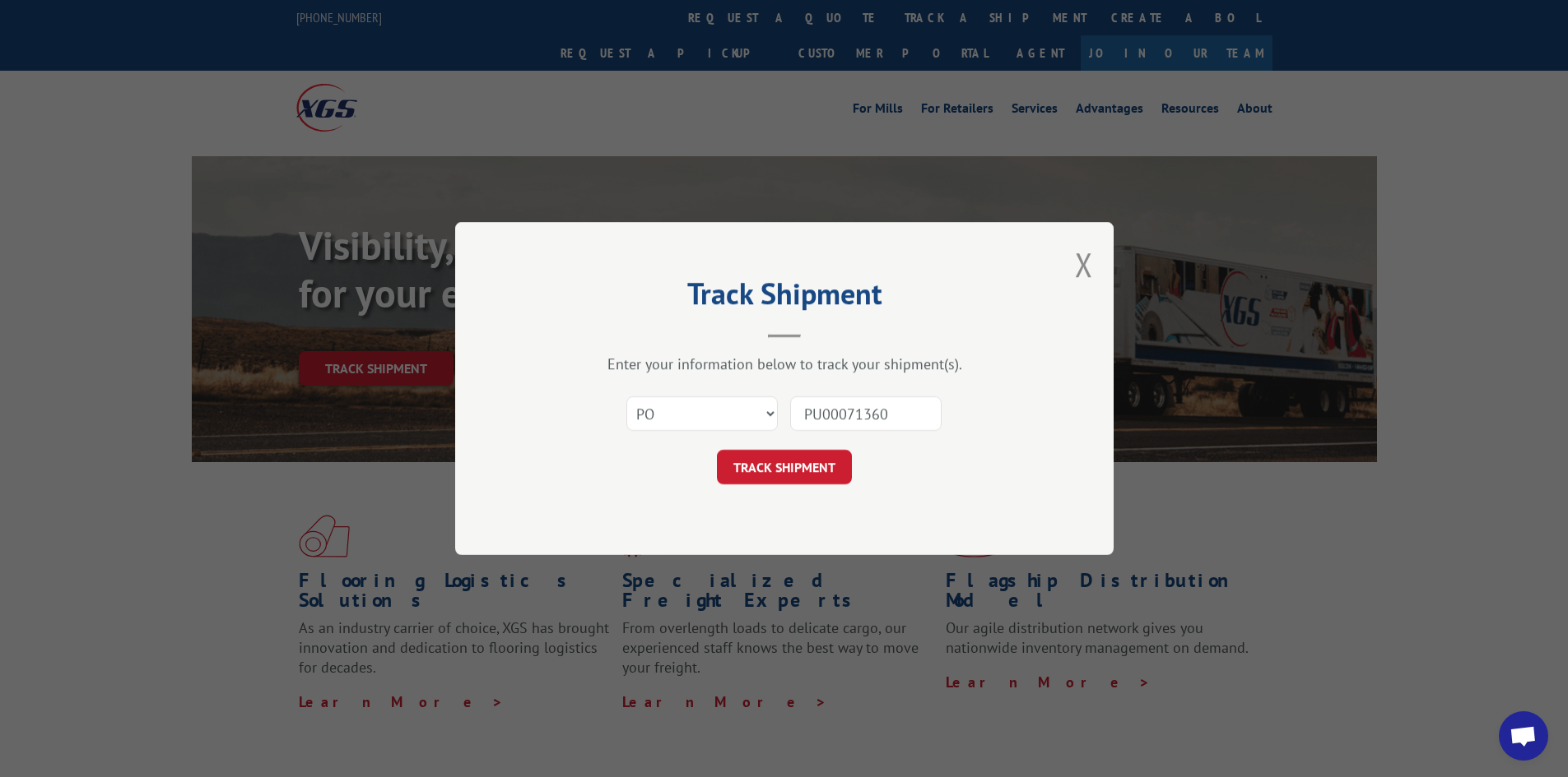
click at [802, 481] on button "TRACK SHIPMENT" at bounding box center [784, 467] width 135 height 35
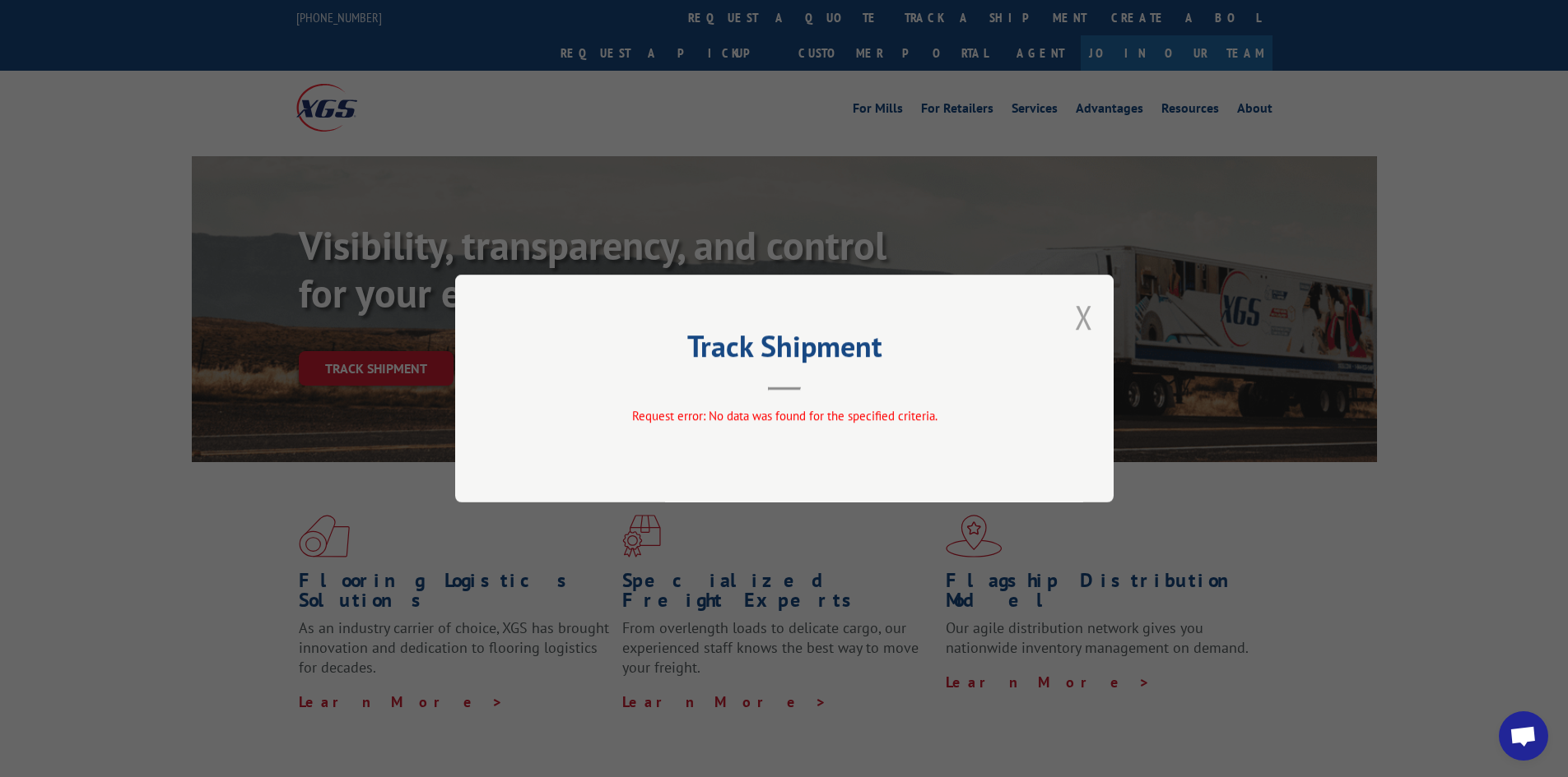
click at [1081, 322] on button "Close modal" at bounding box center [1083, 317] width 18 height 43
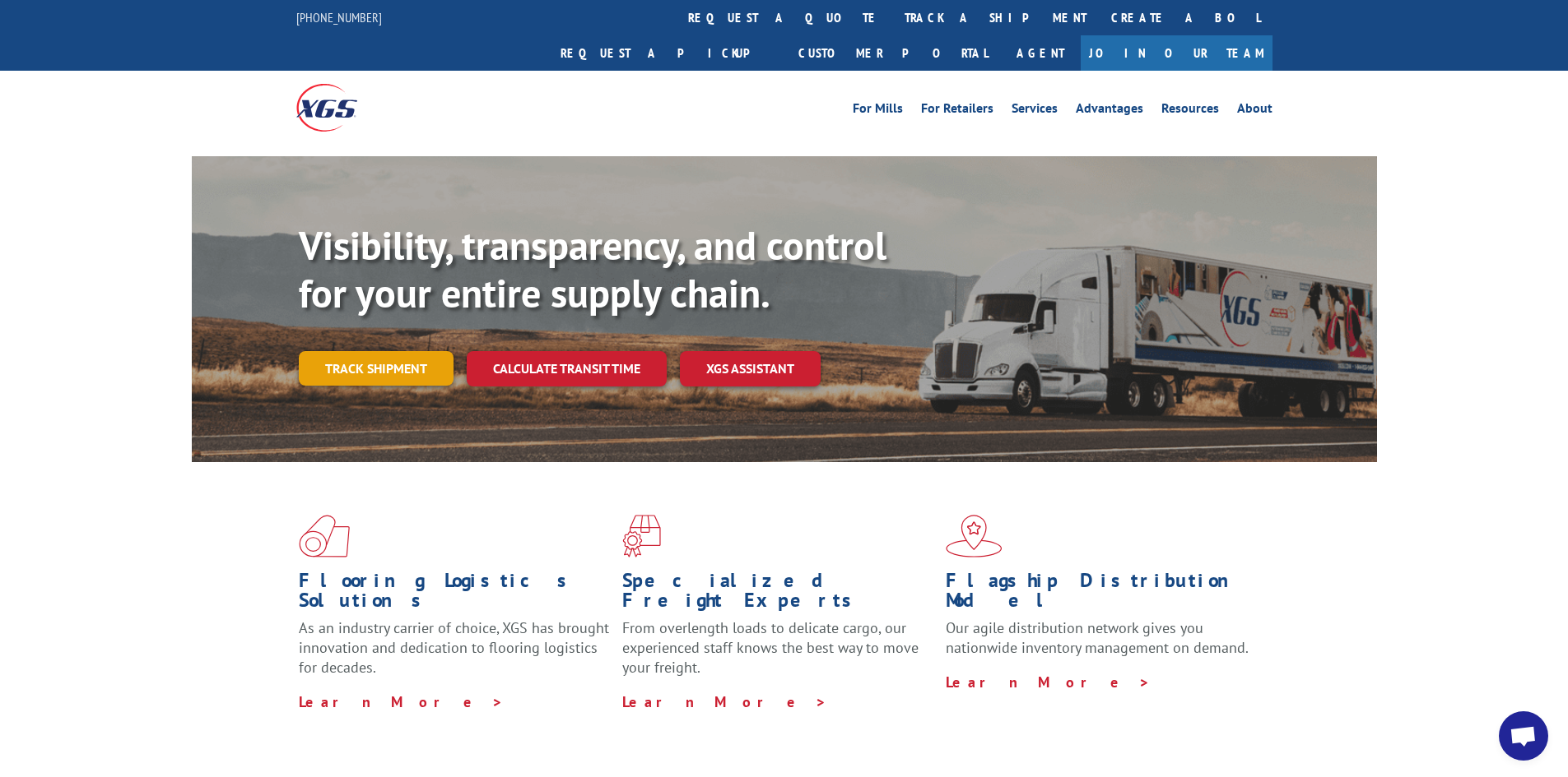
click at [349, 351] on link "Track shipment" at bounding box center [376, 368] width 155 height 35
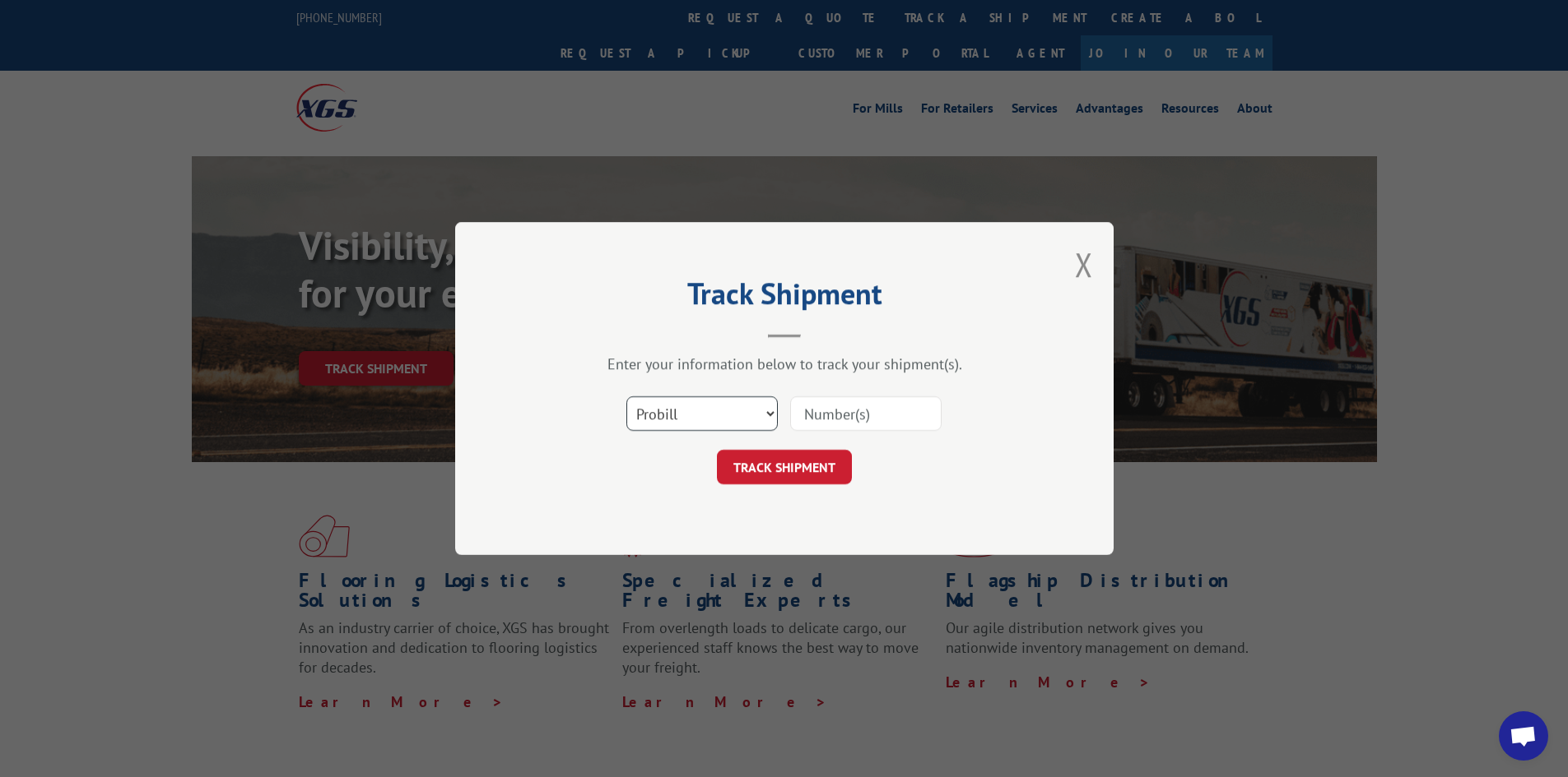
click at [666, 412] on select "Select category... Probill BOL PO" at bounding box center [702, 414] width 151 height 35
click at [626, 397] on select "Select category... Probill BOL PO" at bounding box center [702, 414] width 151 height 35
click at [859, 427] on input at bounding box center [865, 414] width 151 height 35
click at [695, 405] on select "Select category... Probill BOL PO" at bounding box center [702, 414] width 151 height 35
click at [666, 412] on select "Select category... Probill BOL PO" at bounding box center [702, 414] width 151 height 35
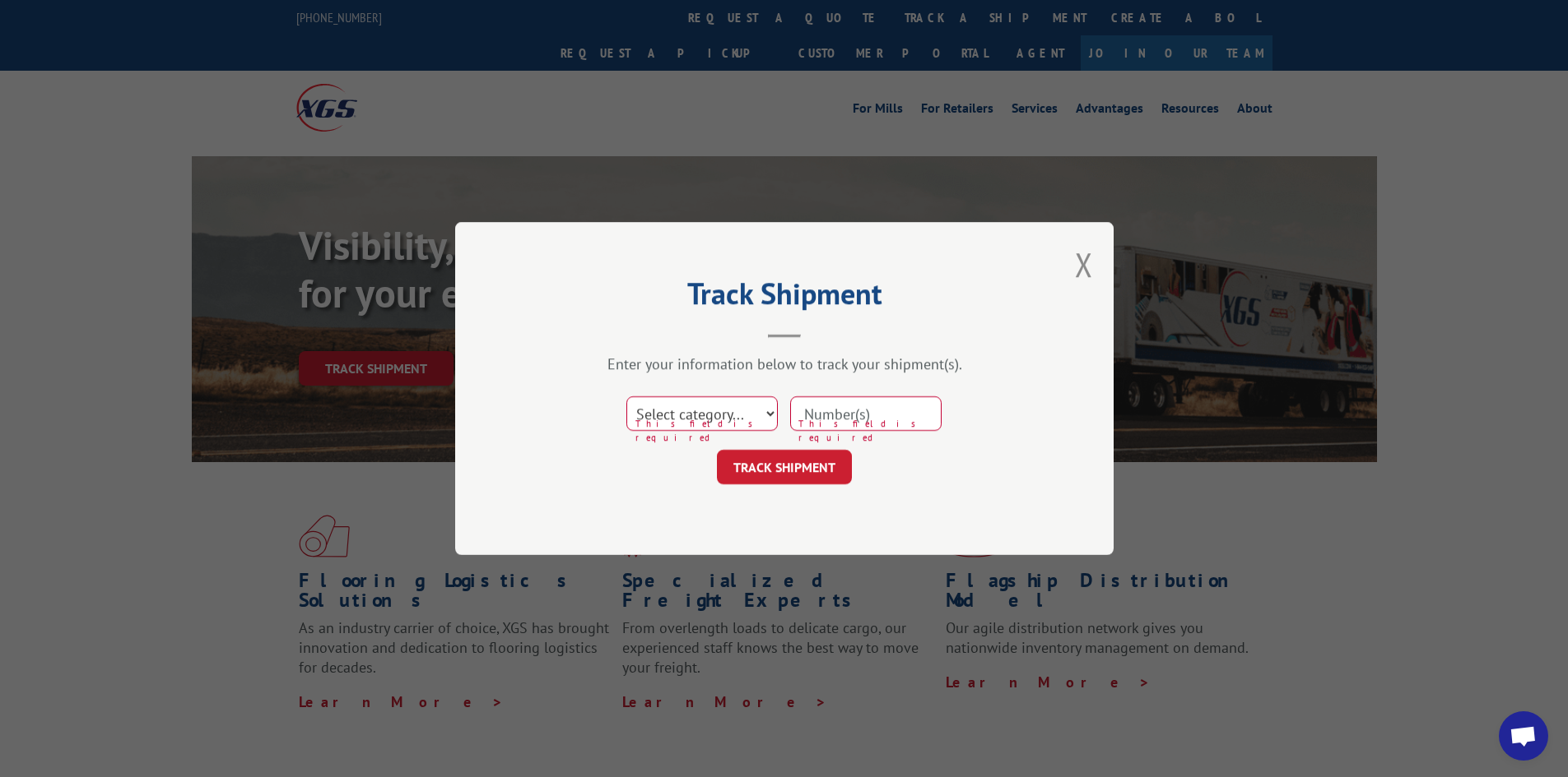
select select "probill"
click at [626, 397] on select "Select category... Probill BOL PO" at bounding box center [702, 414] width 151 height 35
click at [865, 415] on input at bounding box center [865, 414] width 151 height 35
type input "00071360"
click at [829, 480] on button "TRACK SHIPMENT" at bounding box center [784, 467] width 135 height 35
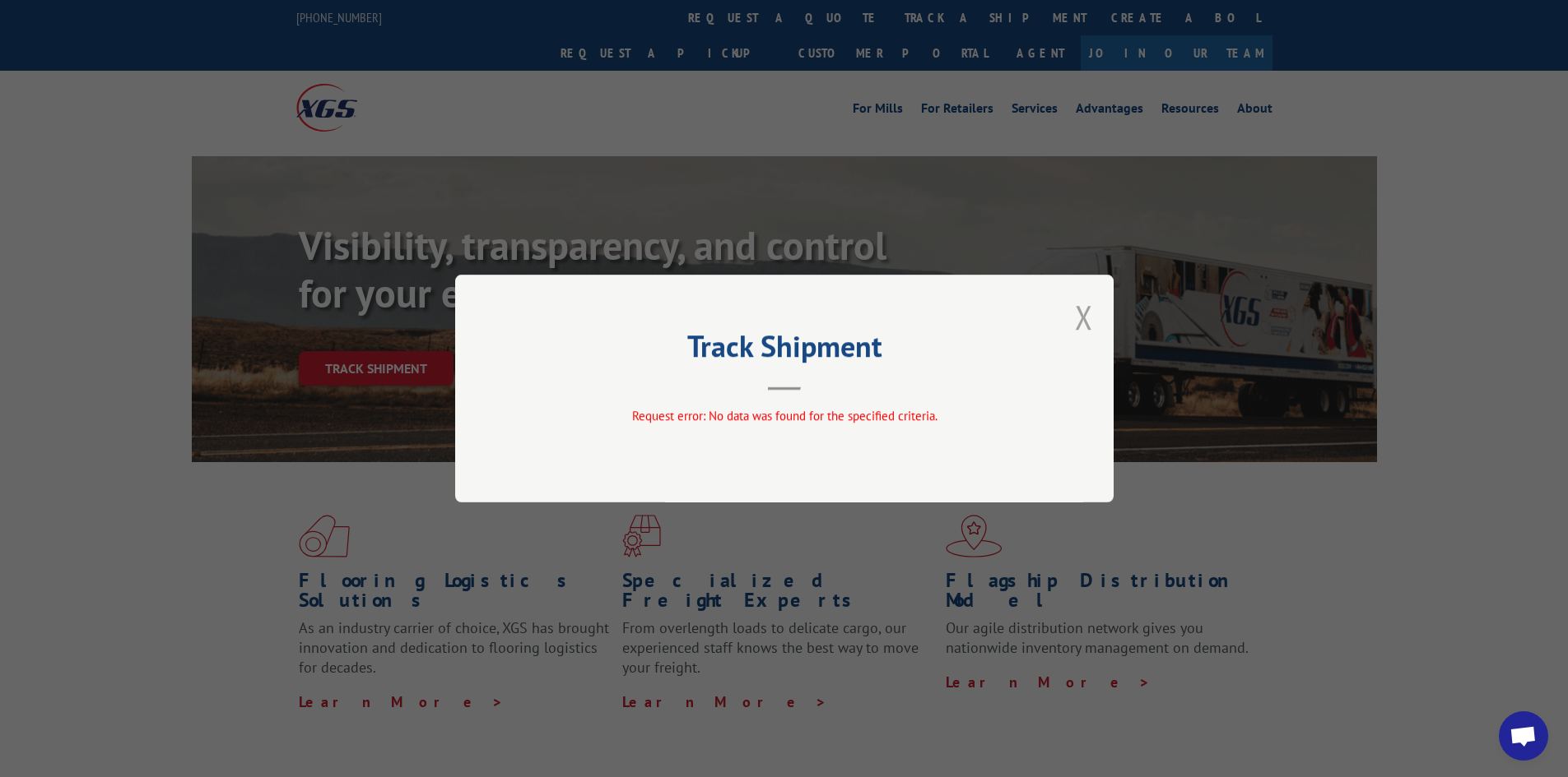
click at [1083, 327] on button "Close modal" at bounding box center [1083, 317] width 18 height 43
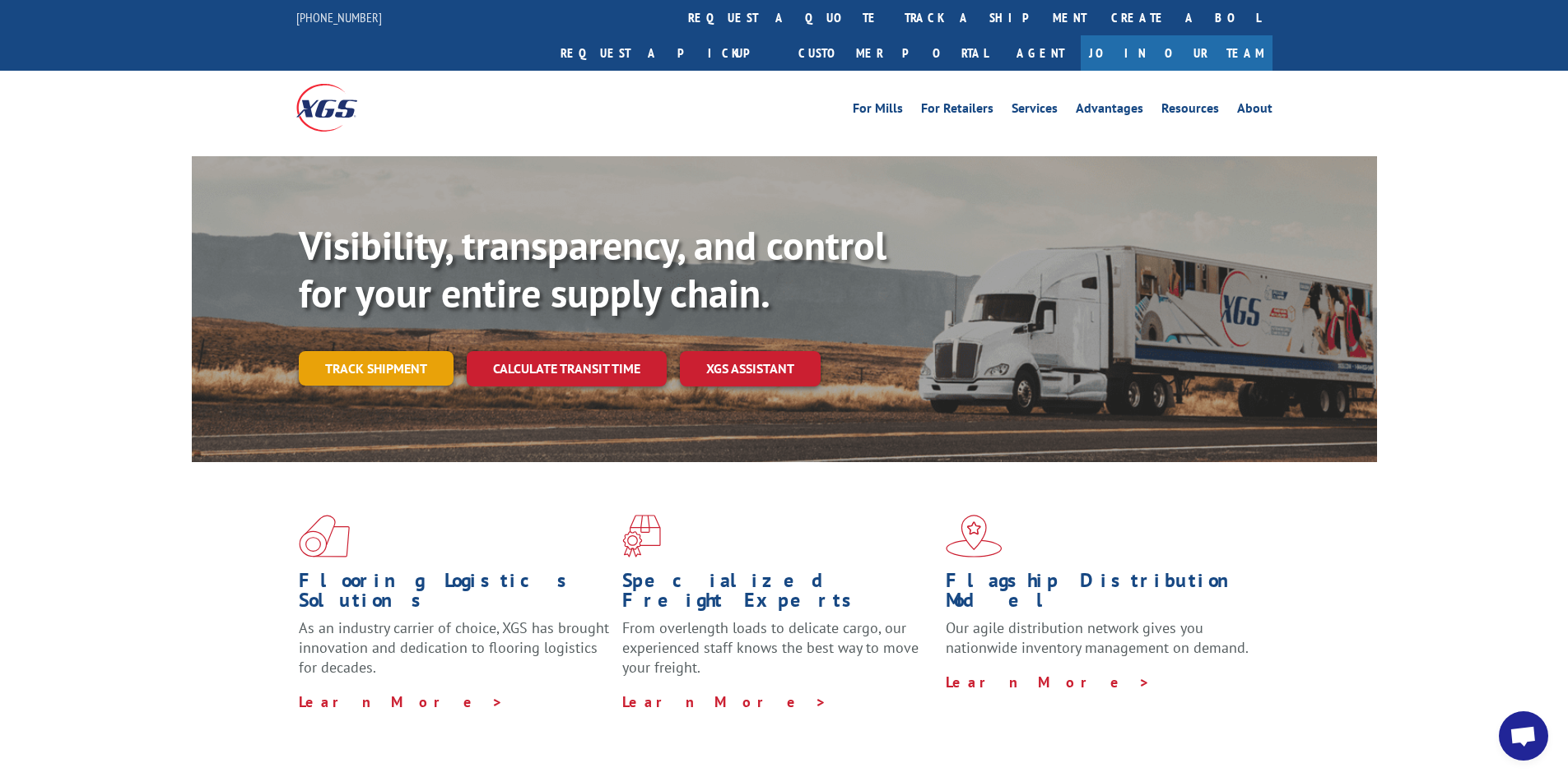
click at [405, 351] on link "Track shipment" at bounding box center [376, 368] width 155 height 35
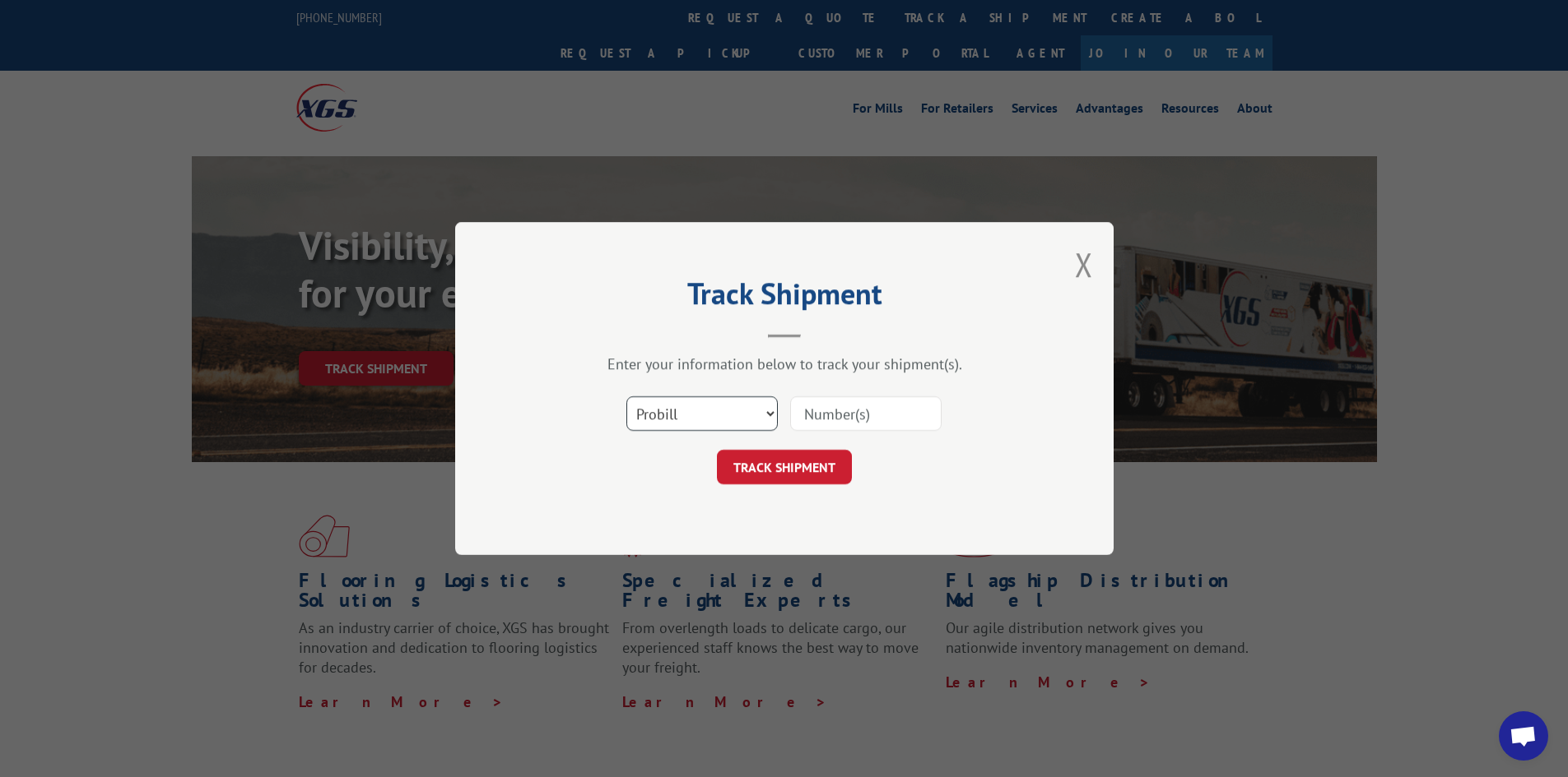
click at [703, 426] on select "Select category... Probill BOL PO" at bounding box center [702, 414] width 151 height 35
select select "bol"
click at [626, 397] on select "Select category... Probill BOL PO" at bounding box center [702, 414] width 151 height 35
click at [824, 410] on input at bounding box center [865, 414] width 151 height 35
type input "PU00071360"
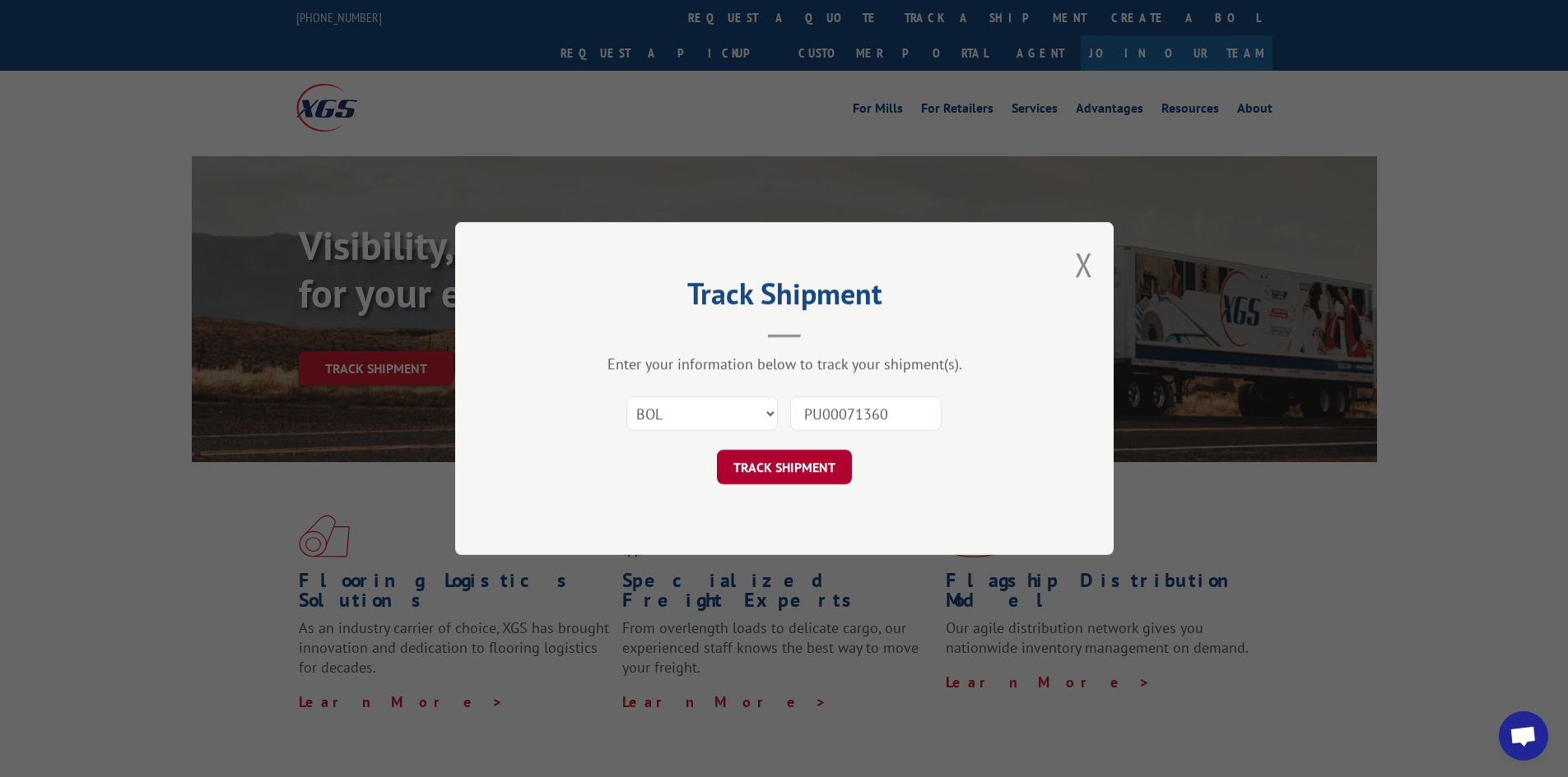
click at [795, 480] on button "TRACK SHIPMENT" at bounding box center [784, 467] width 135 height 35
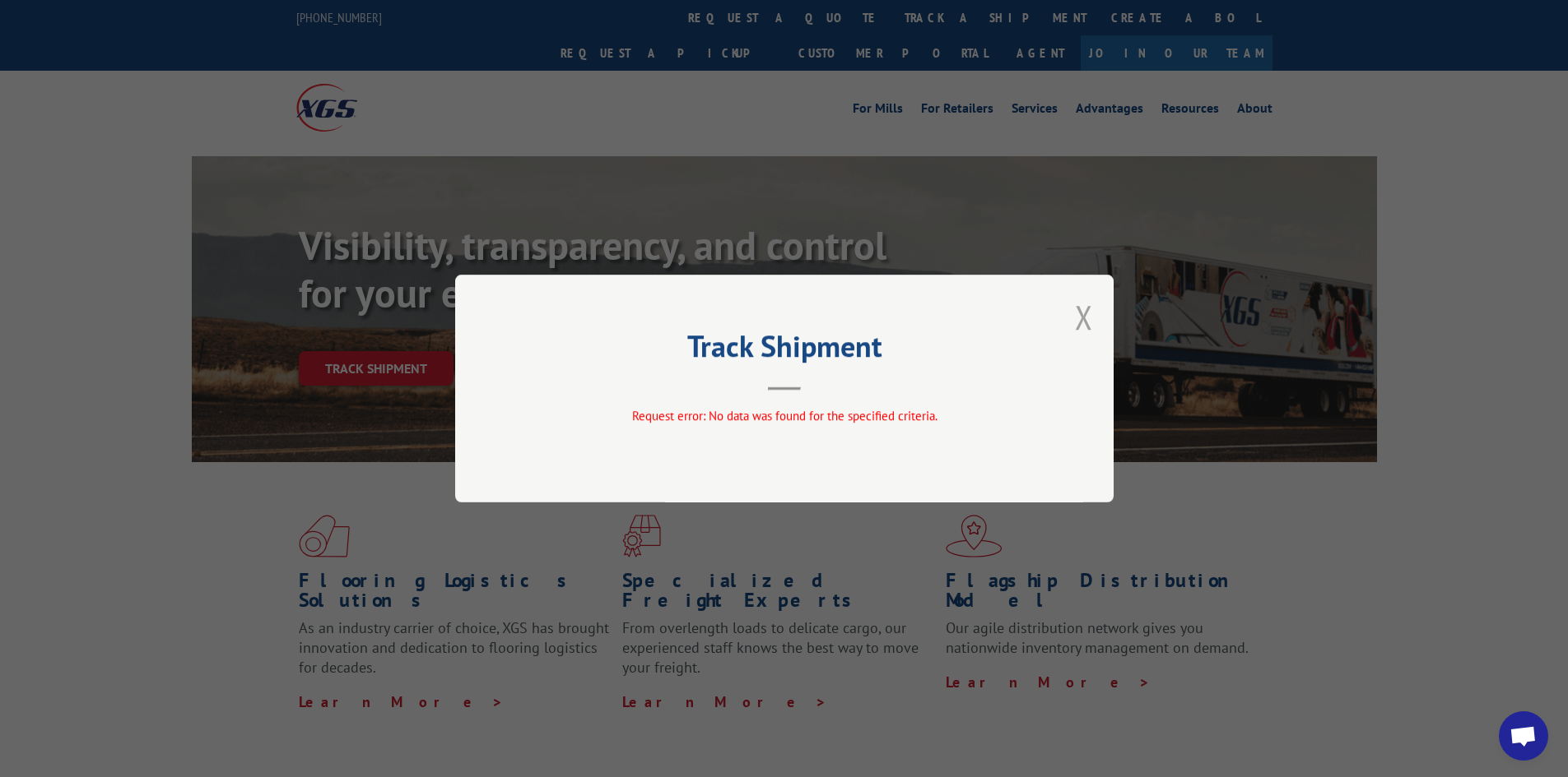
click at [1088, 331] on button "Close modal" at bounding box center [1083, 317] width 18 height 43
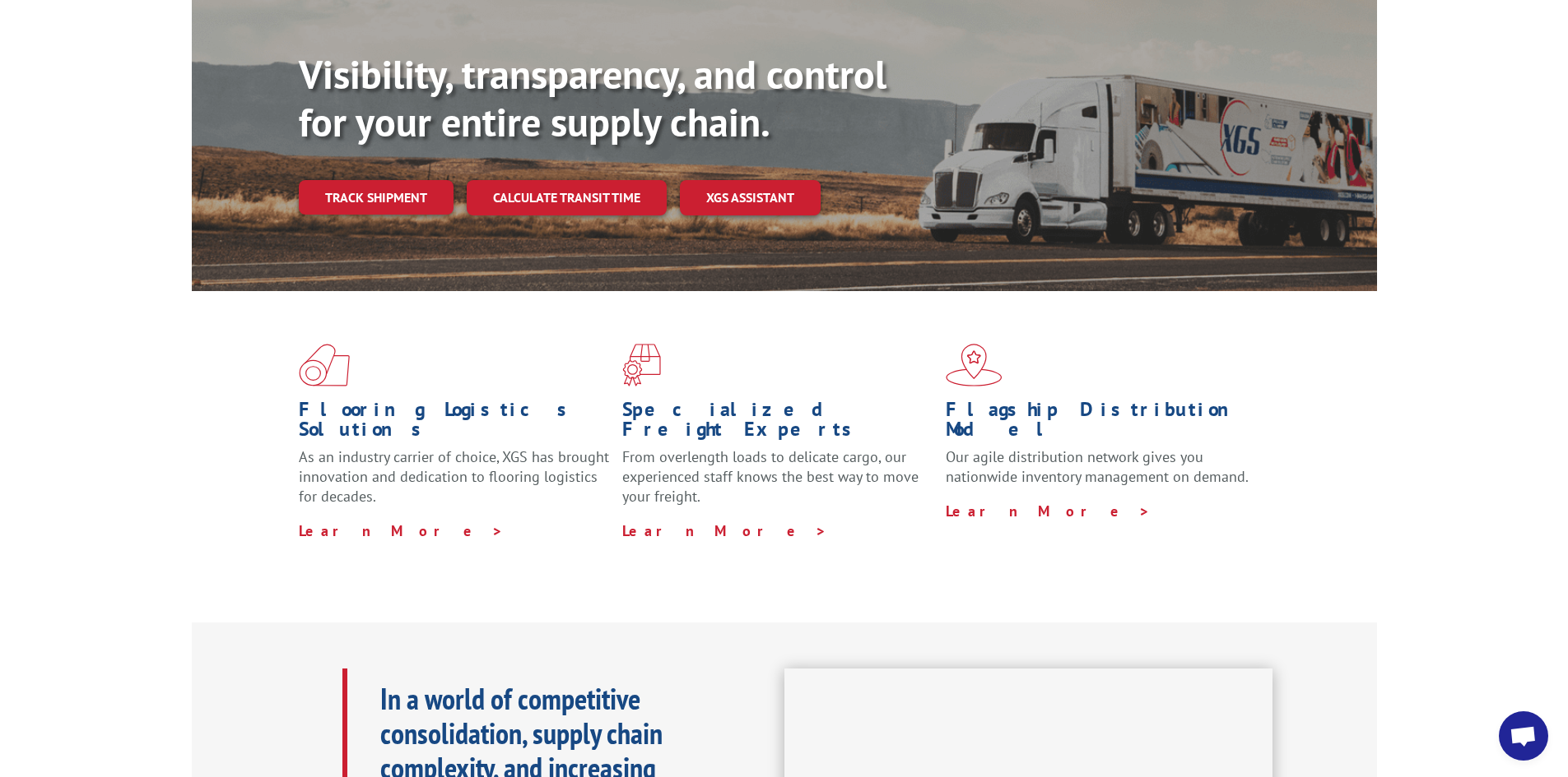
scroll to position [246, 0]
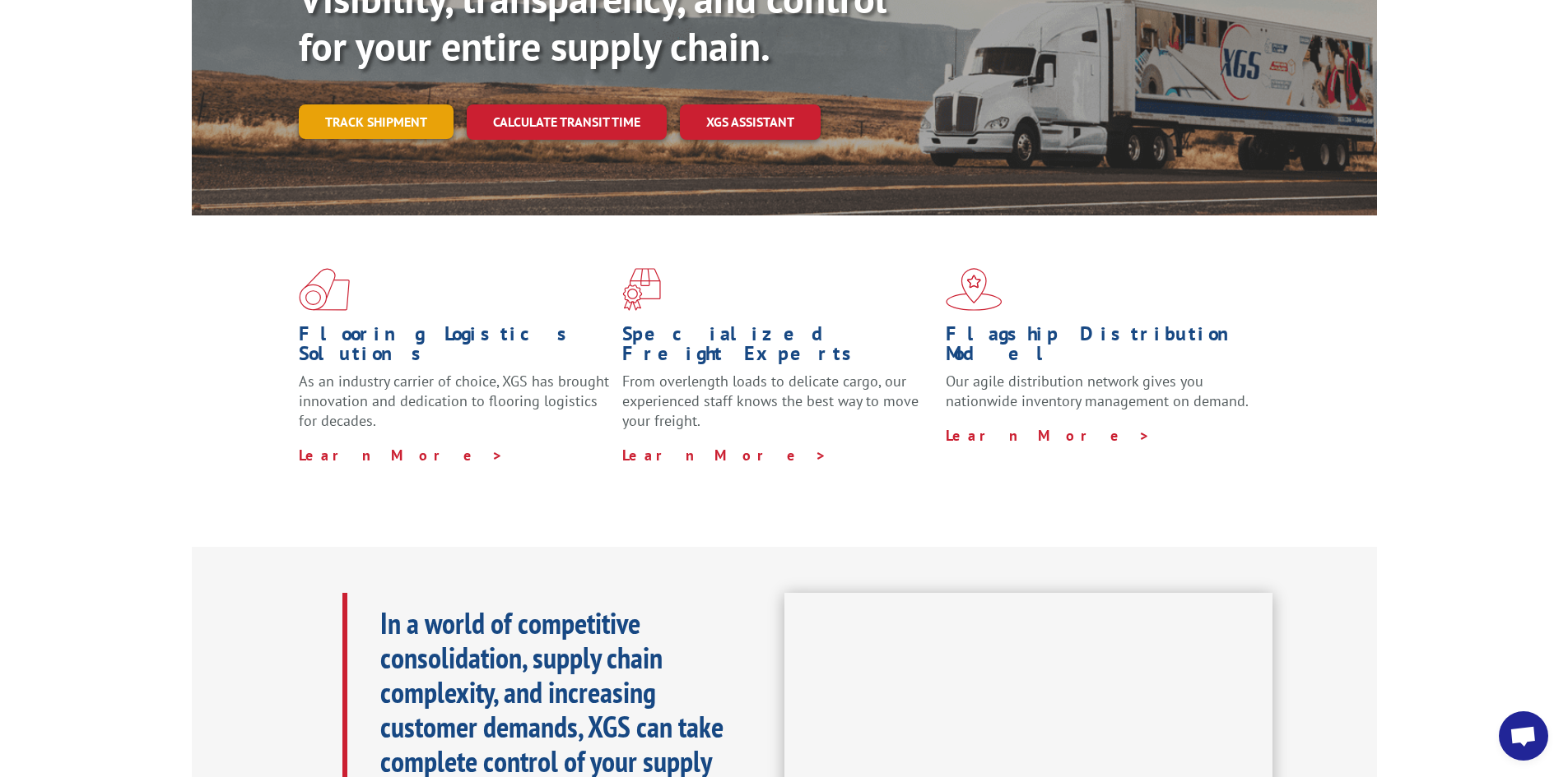
click at [405, 105] on link "Track shipment" at bounding box center [376, 122] width 155 height 35
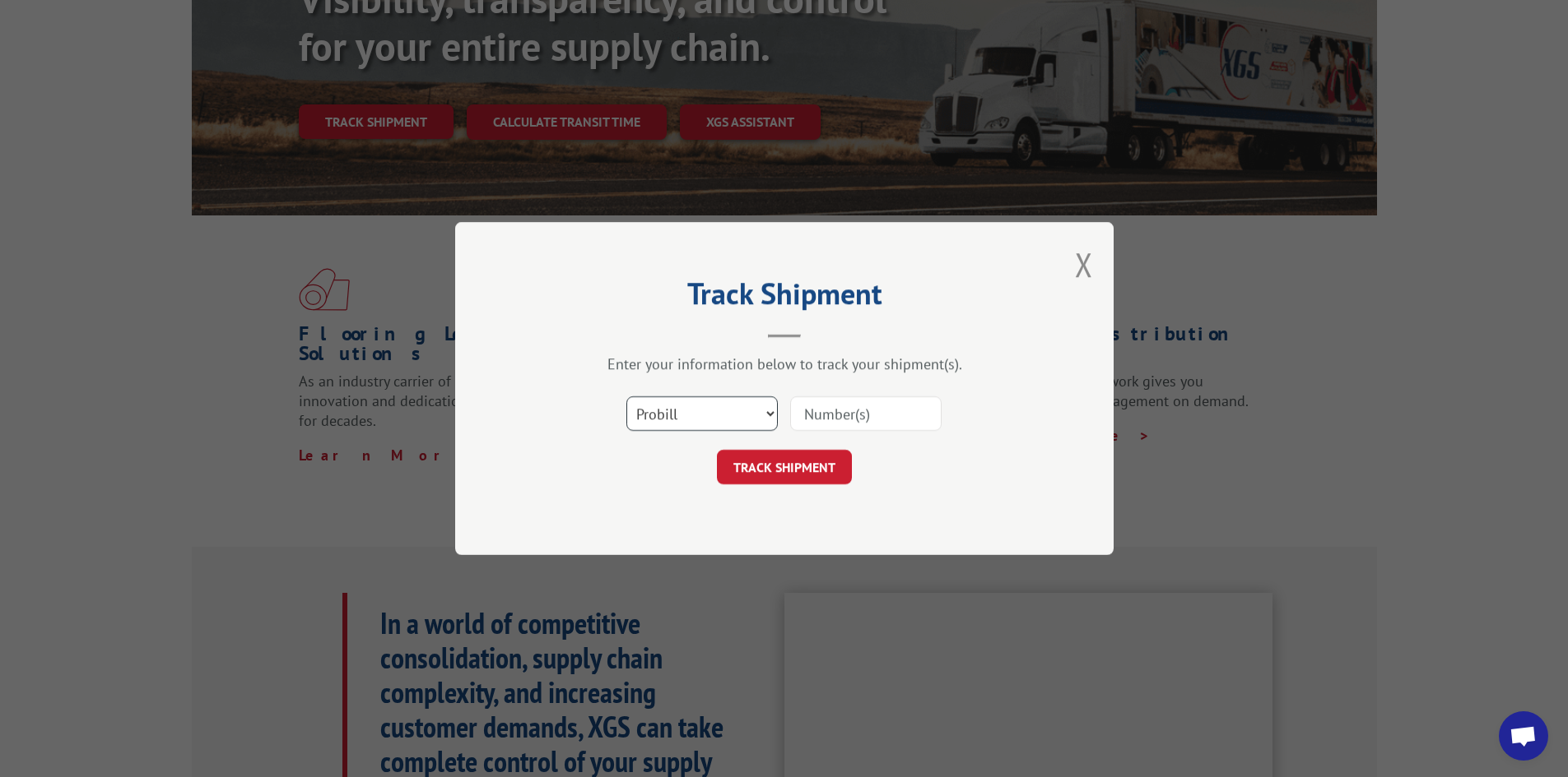
click at [690, 425] on select "Select category... Probill BOL PO" at bounding box center [702, 414] width 151 height 35
click at [1088, 270] on button "Close modal" at bounding box center [1083, 264] width 18 height 43
